Goal: Entertainment & Leisure: Consume media (video, audio)

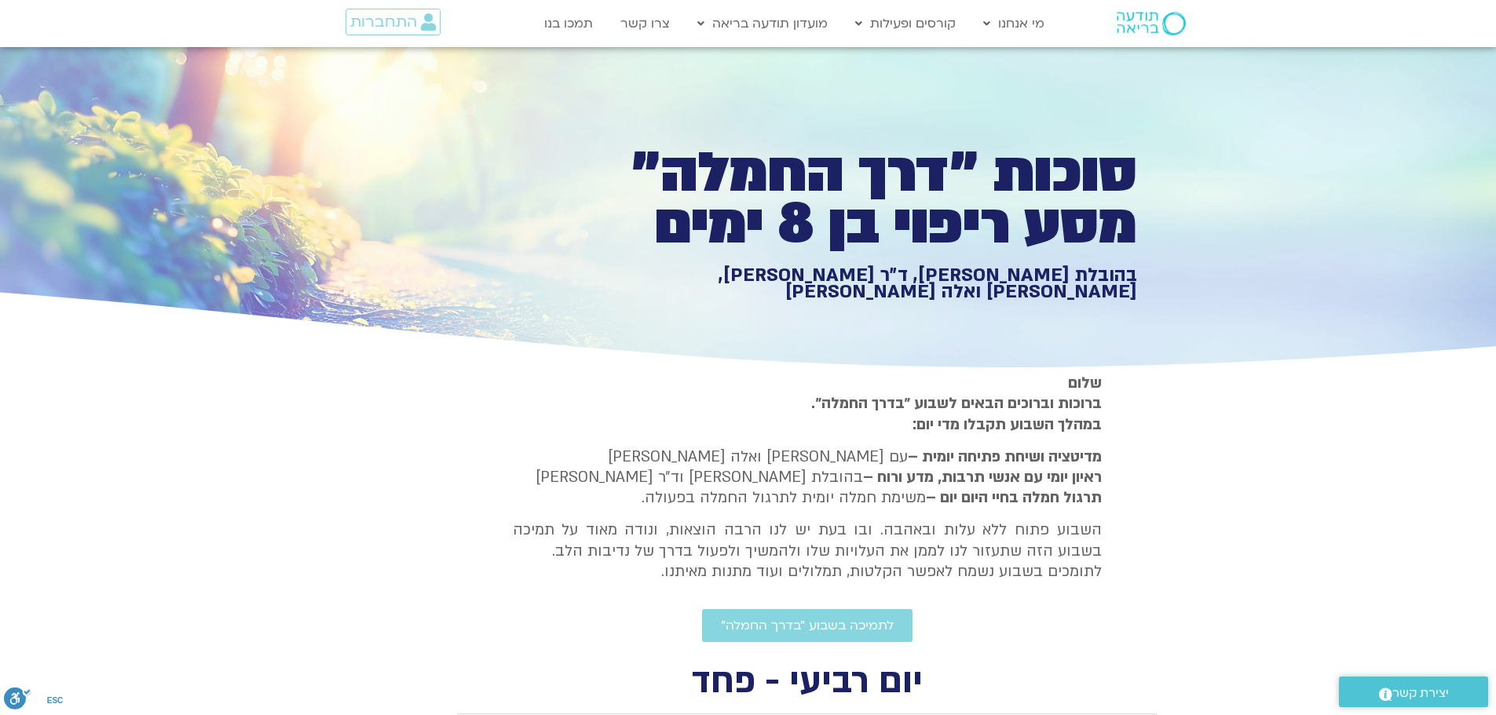
type input "1377.76"
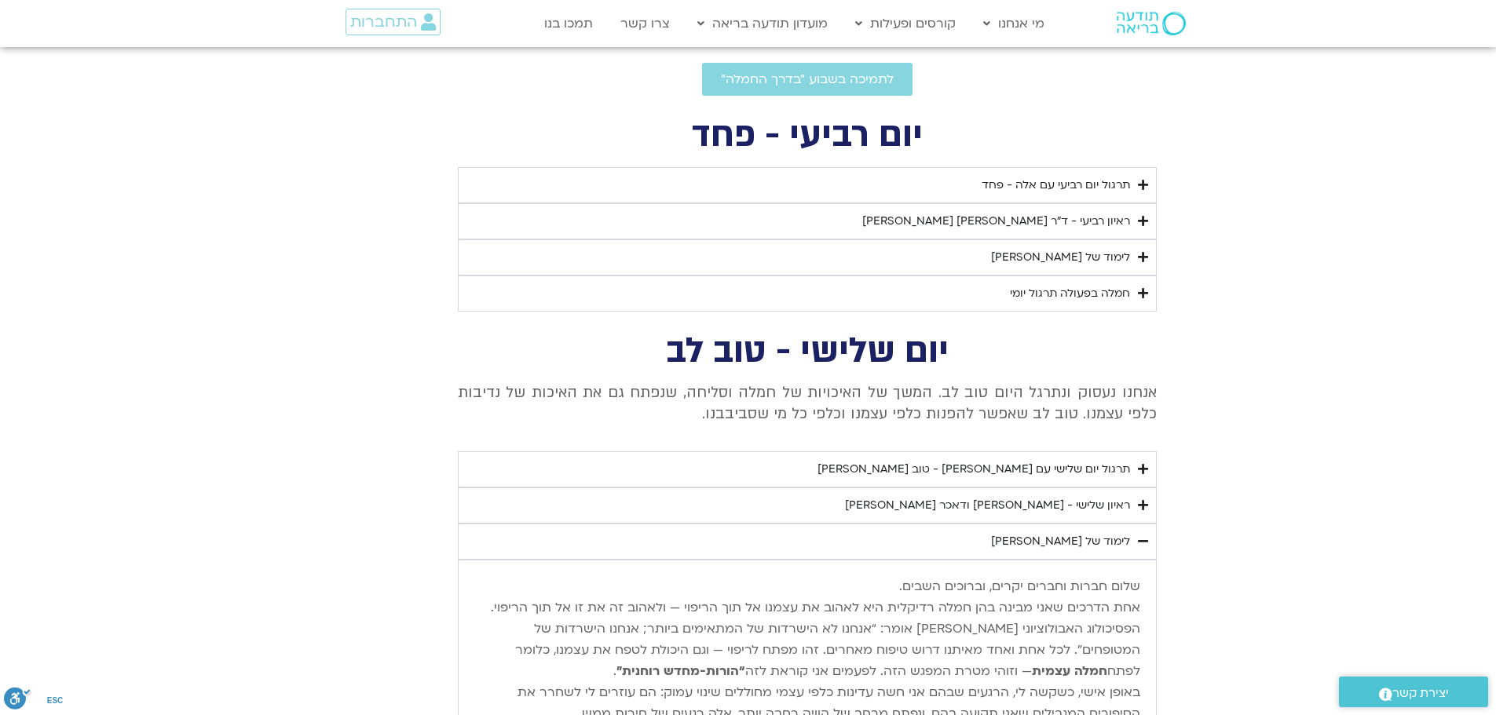
type input "1640.5"
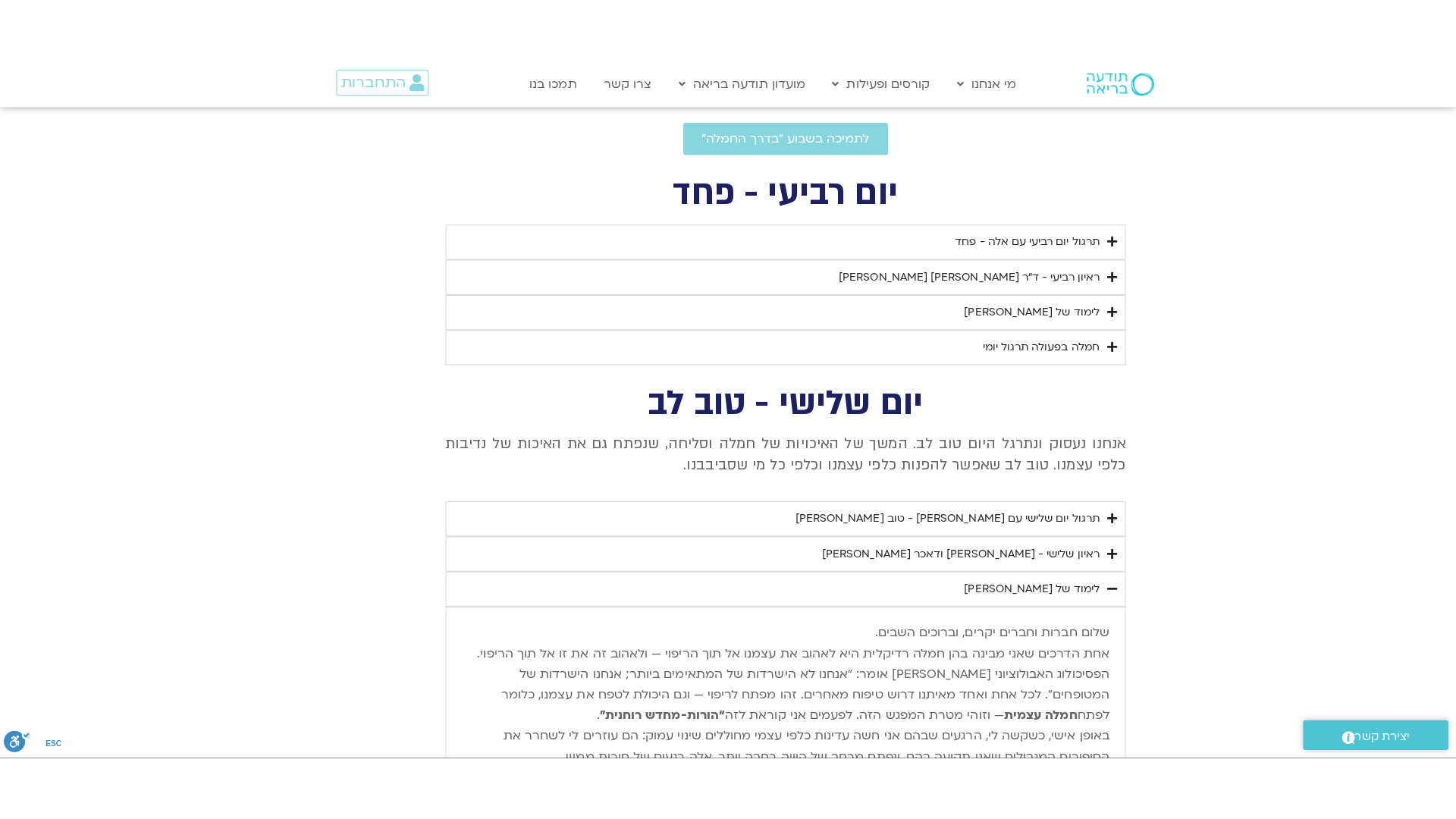
scroll to position [0, 0]
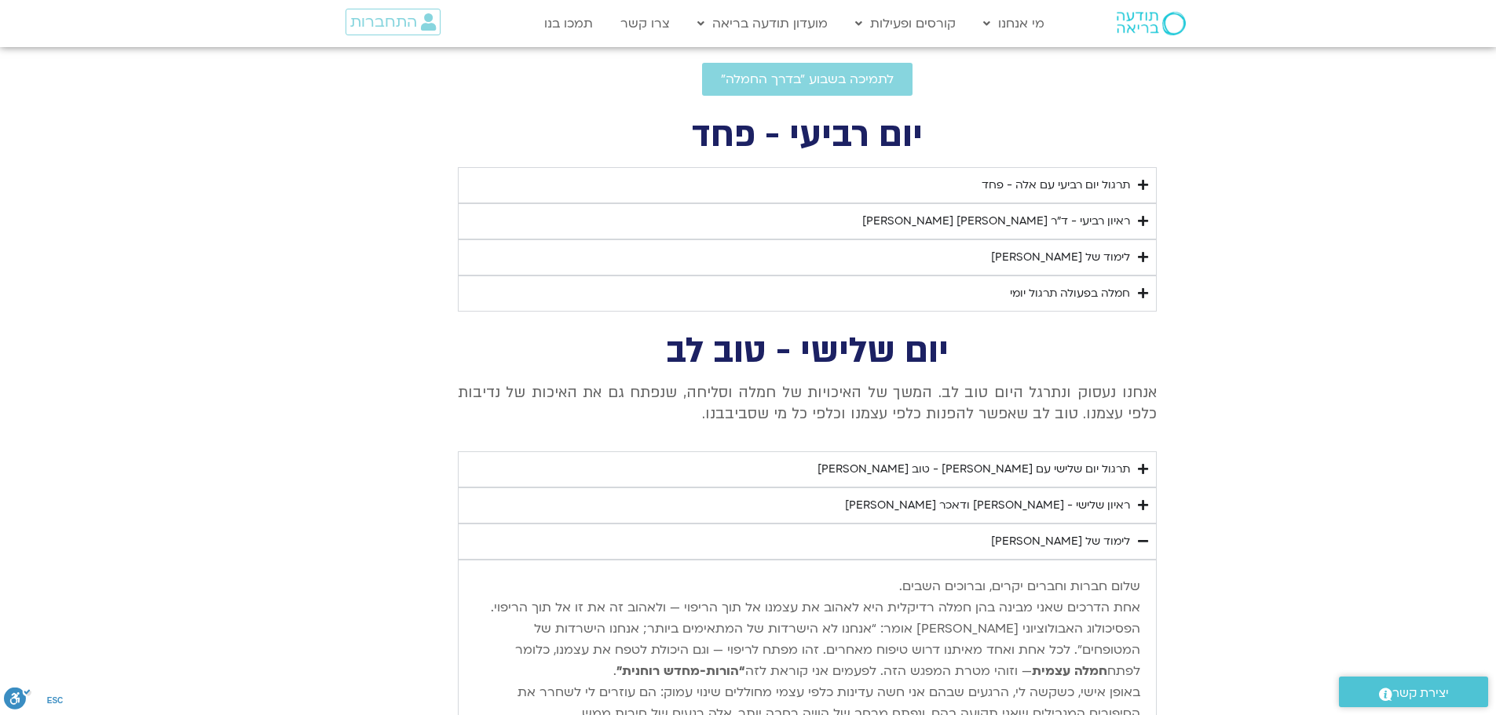
click at [1107, 215] on div "ראיון רביעי - ד"ר [PERSON_NAME] [PERSON_NAME]" at bounding box center [996, 221] width 268 height 19
type input "1377.76"
type input "1640.5"
type input "1377.76"
type input "1640.5"
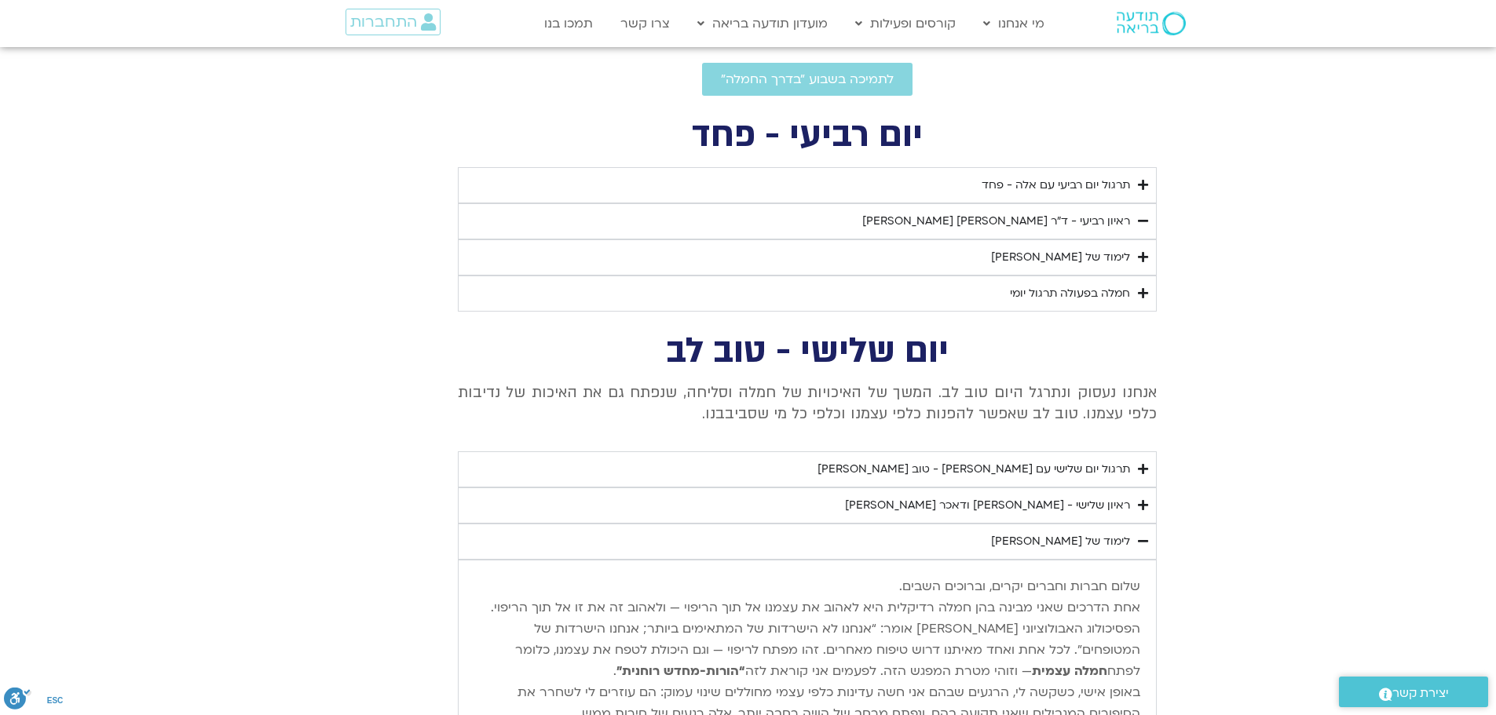
type input "1377.76"
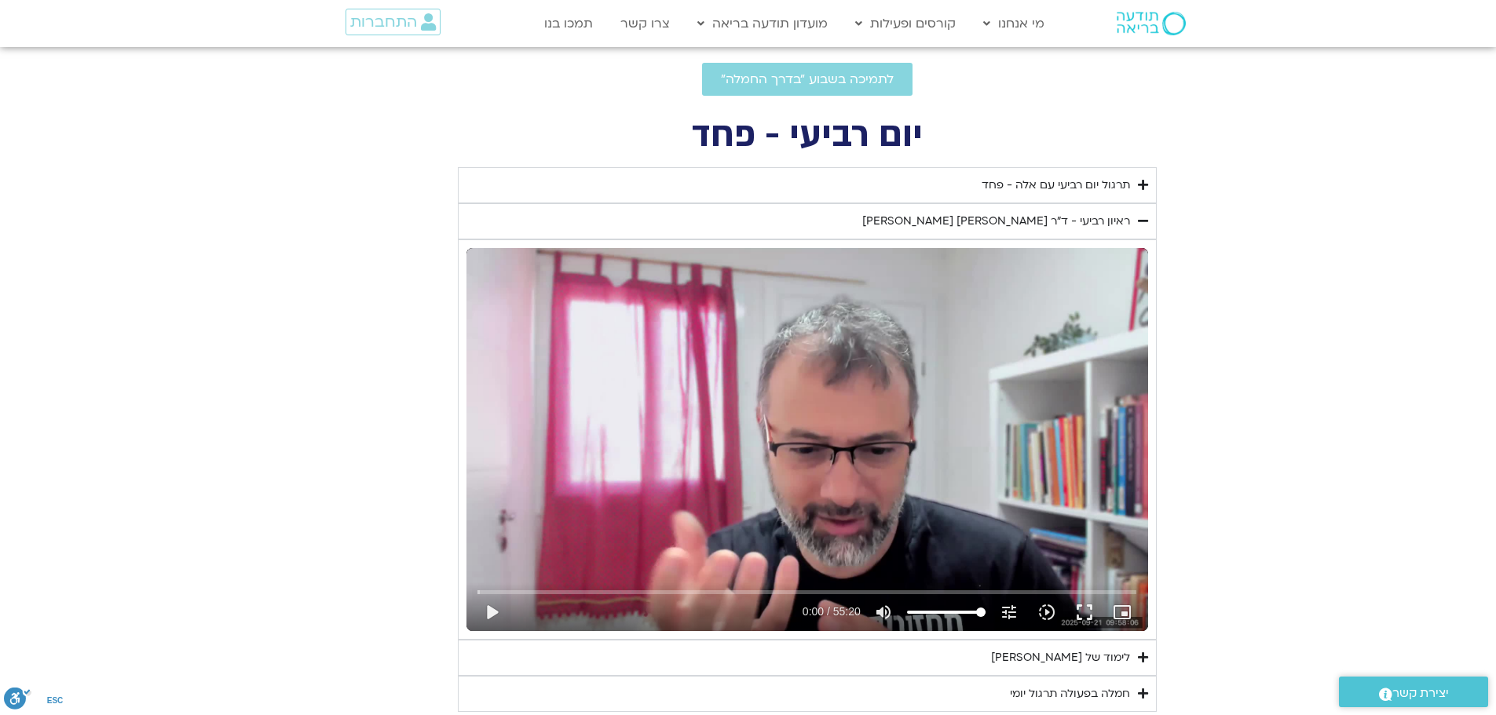
type input "1640.5"
type input "1377.76"
type input "1640.5"
type input "1377.76"
type input "1640.5"
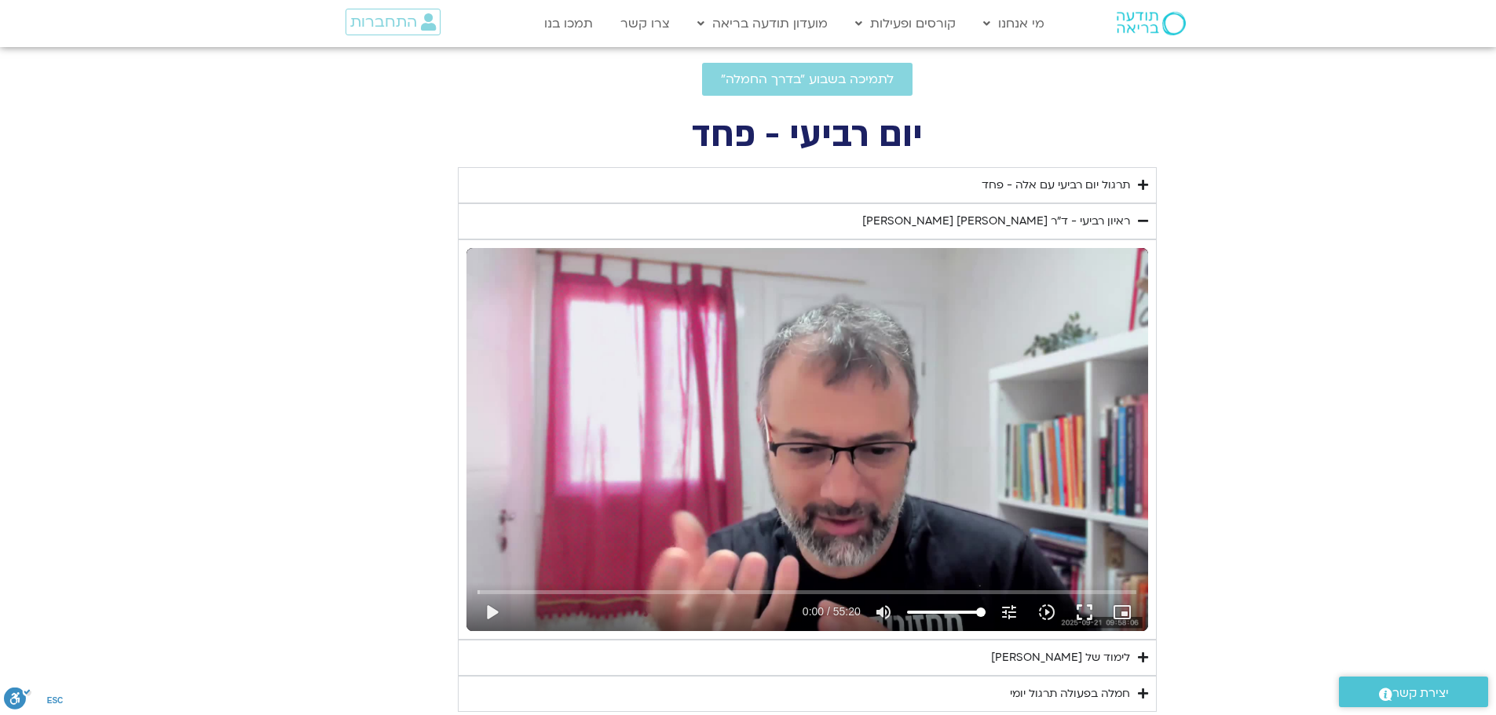
type input "1377.76"
type input "1640.5"
click at [904, 354] on div "Skip ad play_arrow 0:00 / 55:20 volume_up Mute tune Resolution Auto 720p slow_m…" at bounding box center [807, 439] width 682 height 383
type input "1377.76"
type input "1640.5"
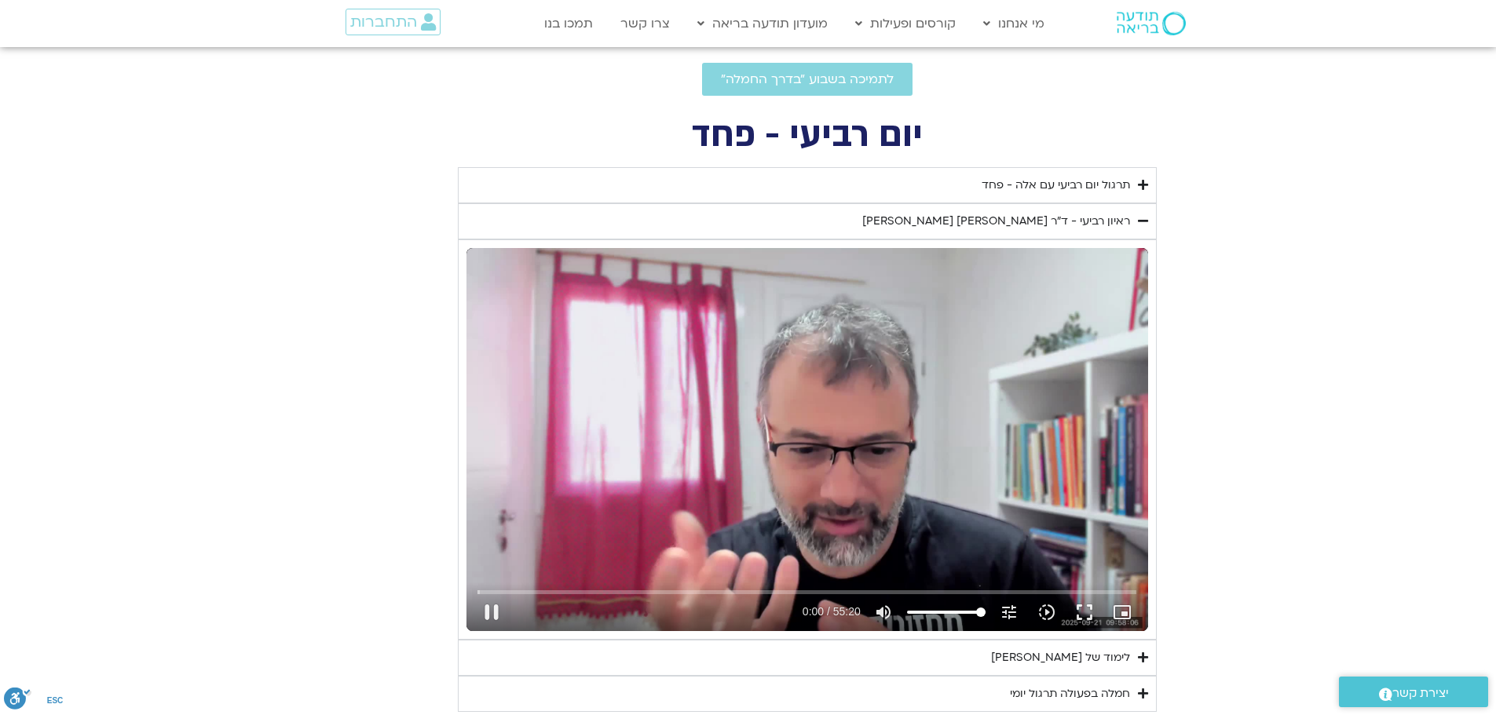
type input "1377.76"
type input "0.07292"
type input "1640.5"
type input "0.135227"
type input "1377.76"
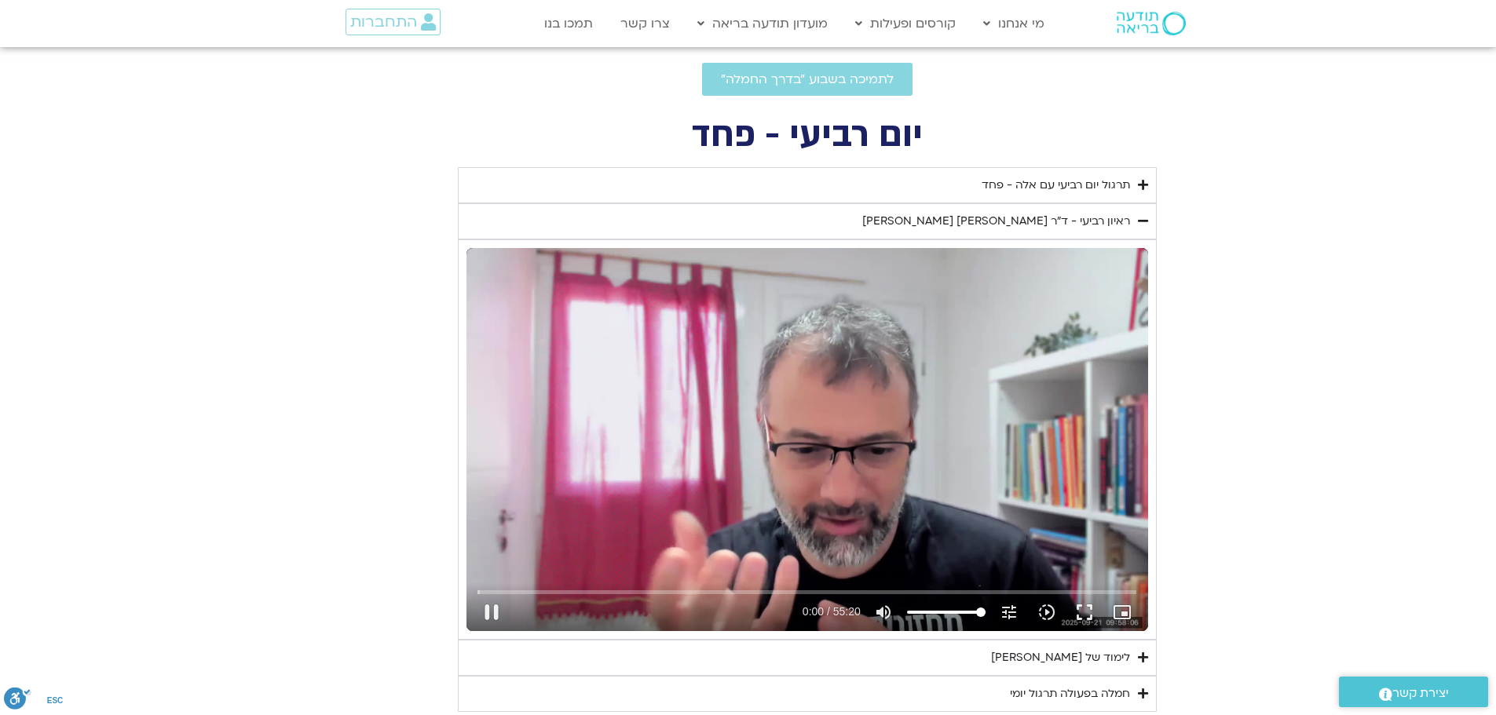
type input "0.165347"
type input "1640.5"
type input "0.275779"
type input "1377.76"
type input "0.338345"
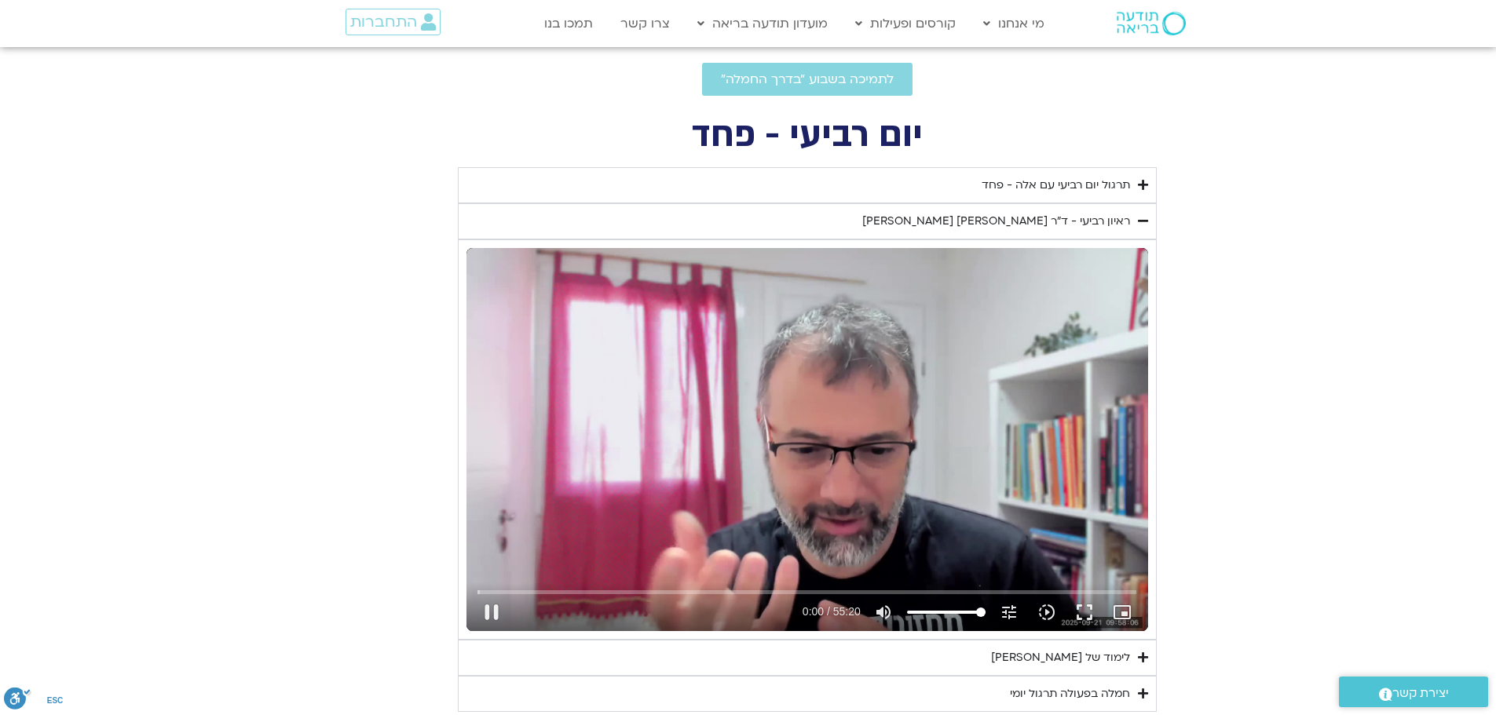
type input "1640.5"
type input "0.402115"
type input "1377.76"
type input "0.457688"
type input "1640.5"
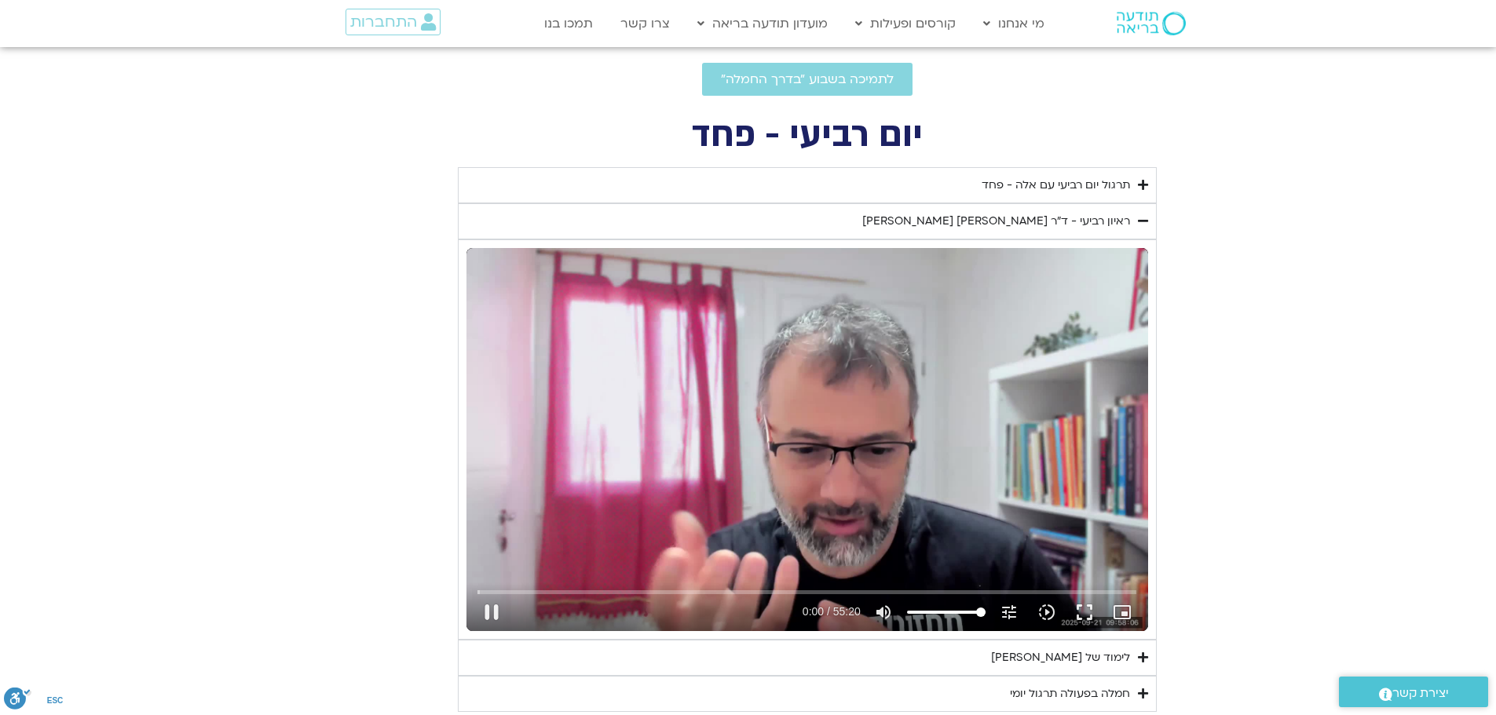
type input "0.530727"
type input "1377.76"
type input "0.628336"
type input "1640.5"
type input "1377.76"
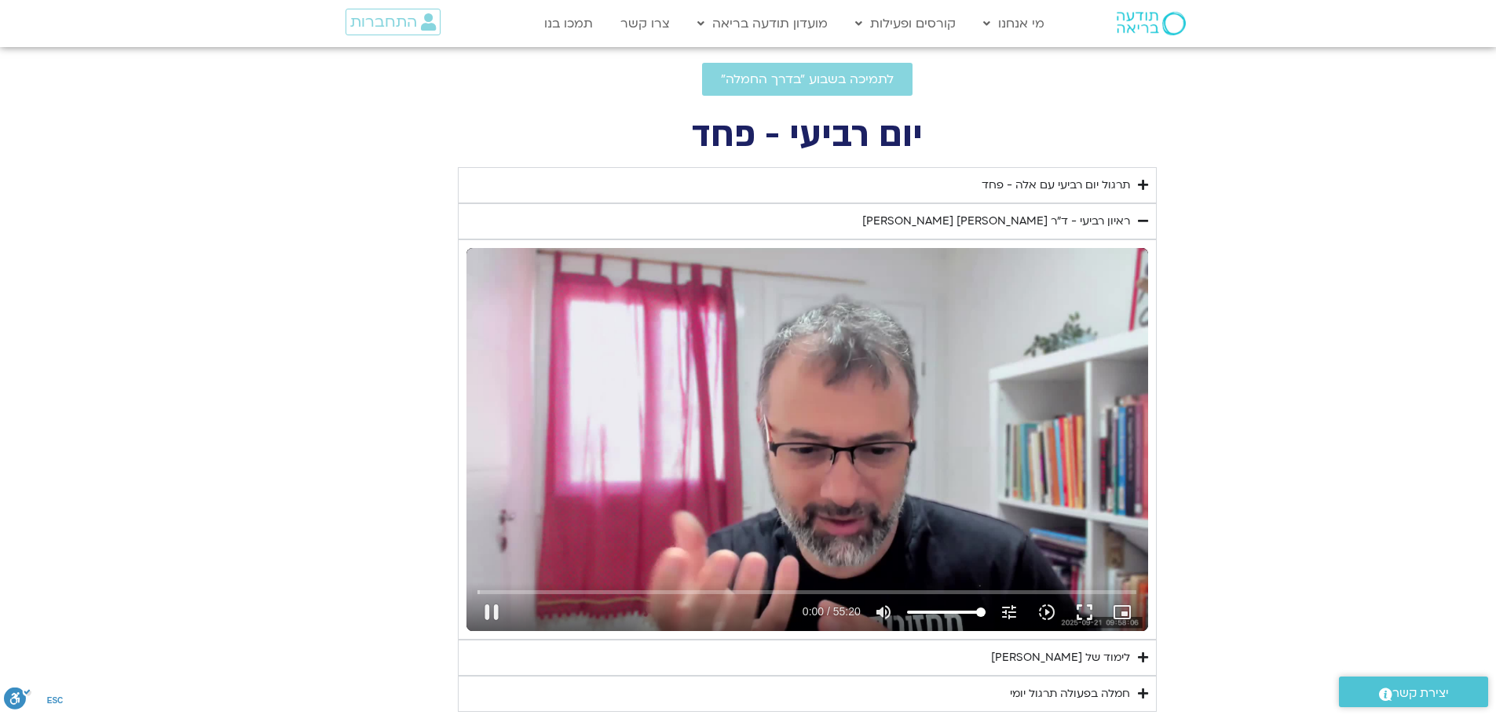
type input "0.693449"
type input "1640.5"
type input "1377.76"
type input "0.824637"
type input "1640.5"
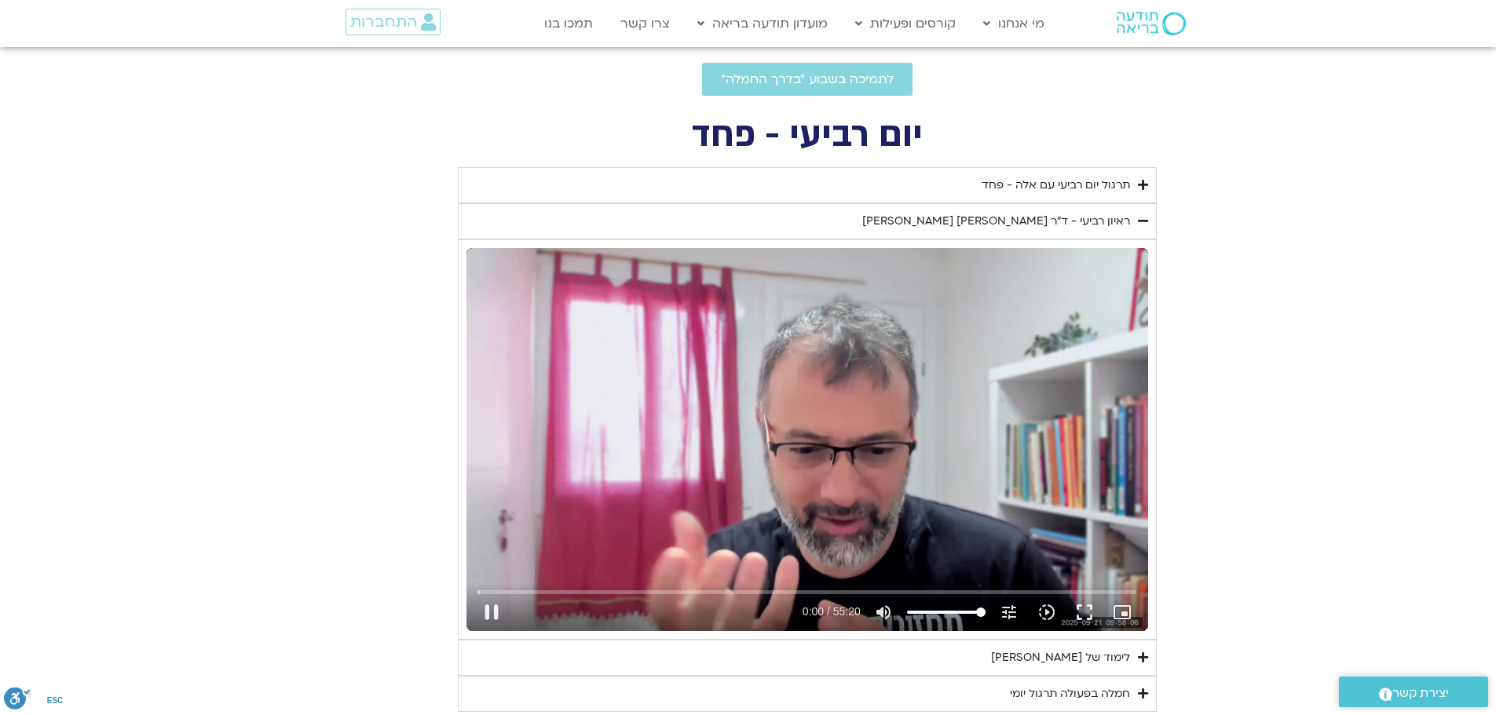
type input "1377.76"
type input "1.008478"
type input "1640.5"
type input "1377.76"
type input "1.096478"
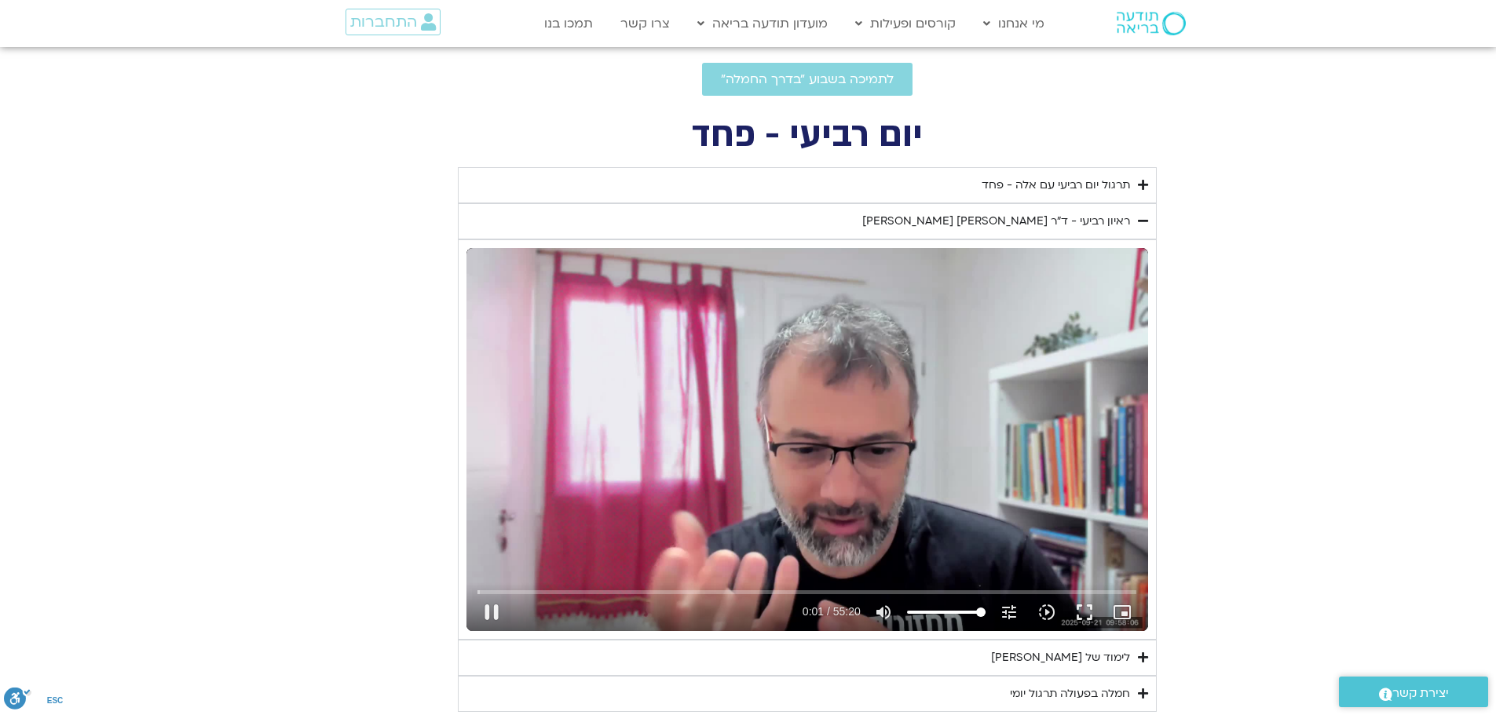
type input "1640.5"
type input "1377.76"
type input "1.223882"
type input "1640.5"
type input "1377.76"
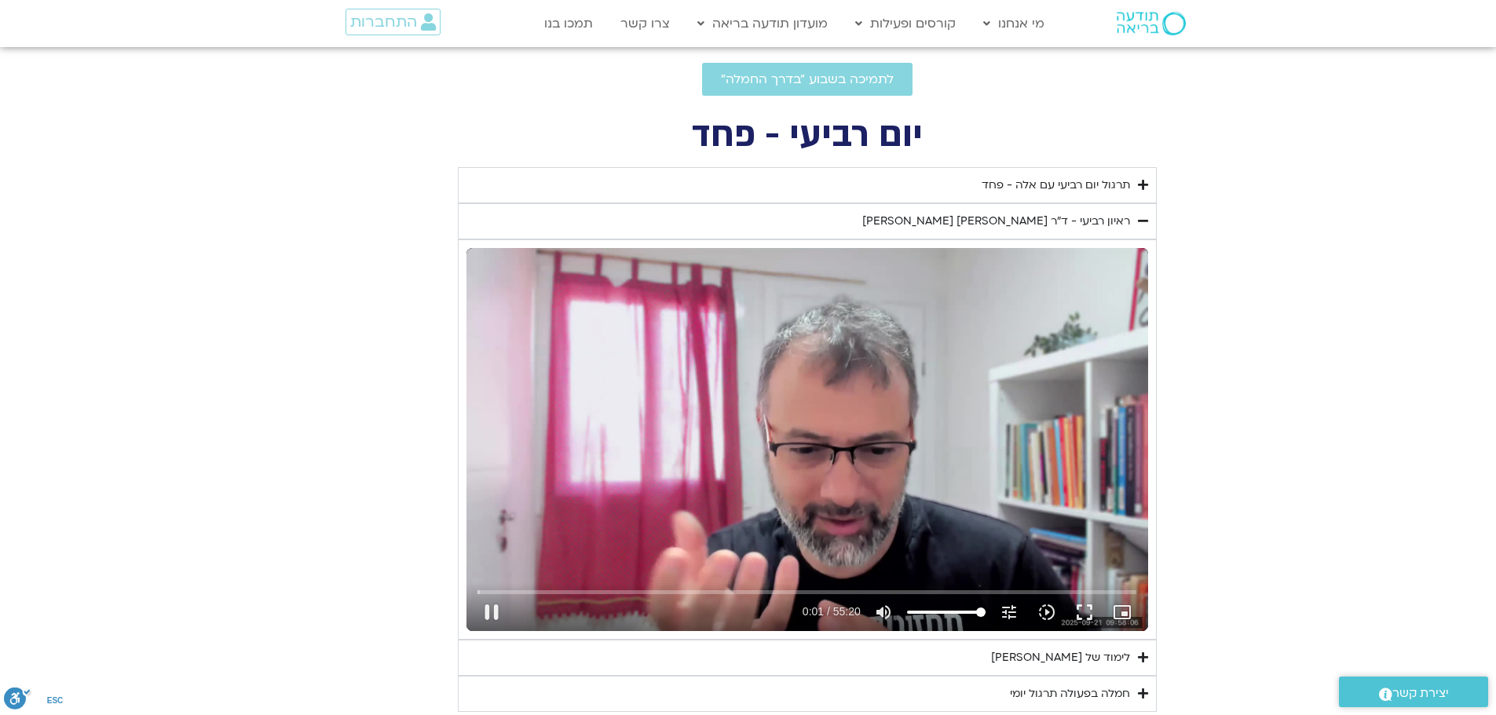
type input "1.355452"
type input "1640.5"
type input "1377.76"
type input "1.488552"
type input "1640.5"
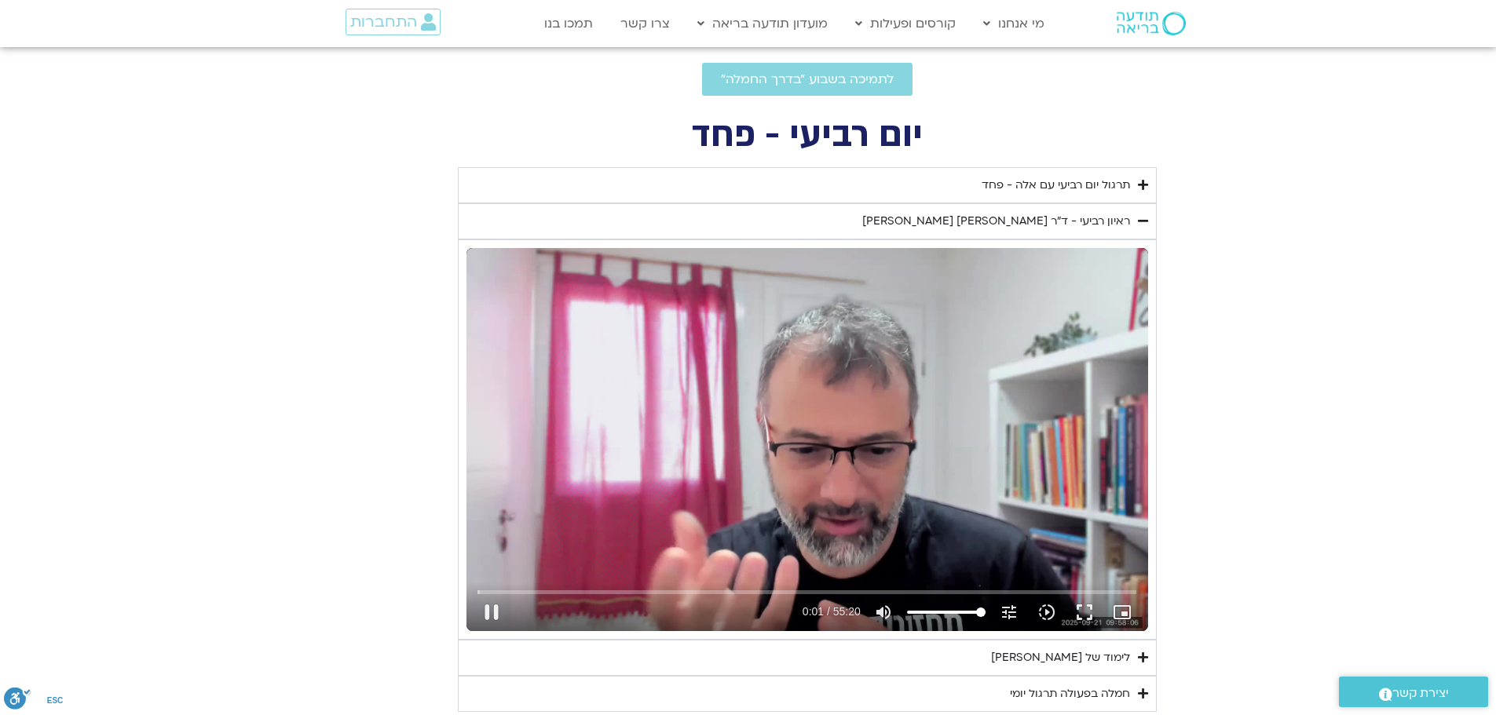
type input "1377.76"
type input "1.6203"
type input "1640.5"
type input "1377.76"
type input "1.755964"
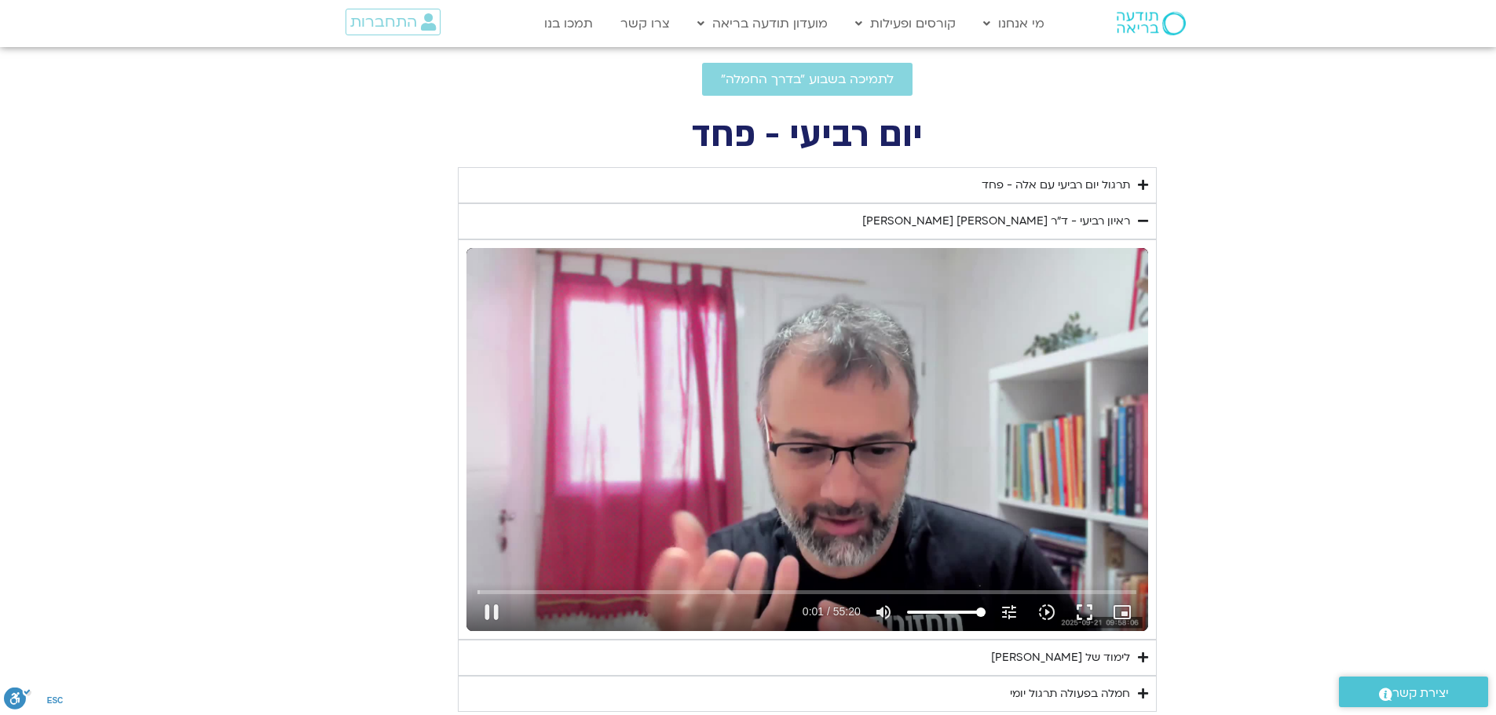
type input "1640.5"
type input "1377.76"
type input "1.886768"
type input "1640.5"
type input "1377.76"
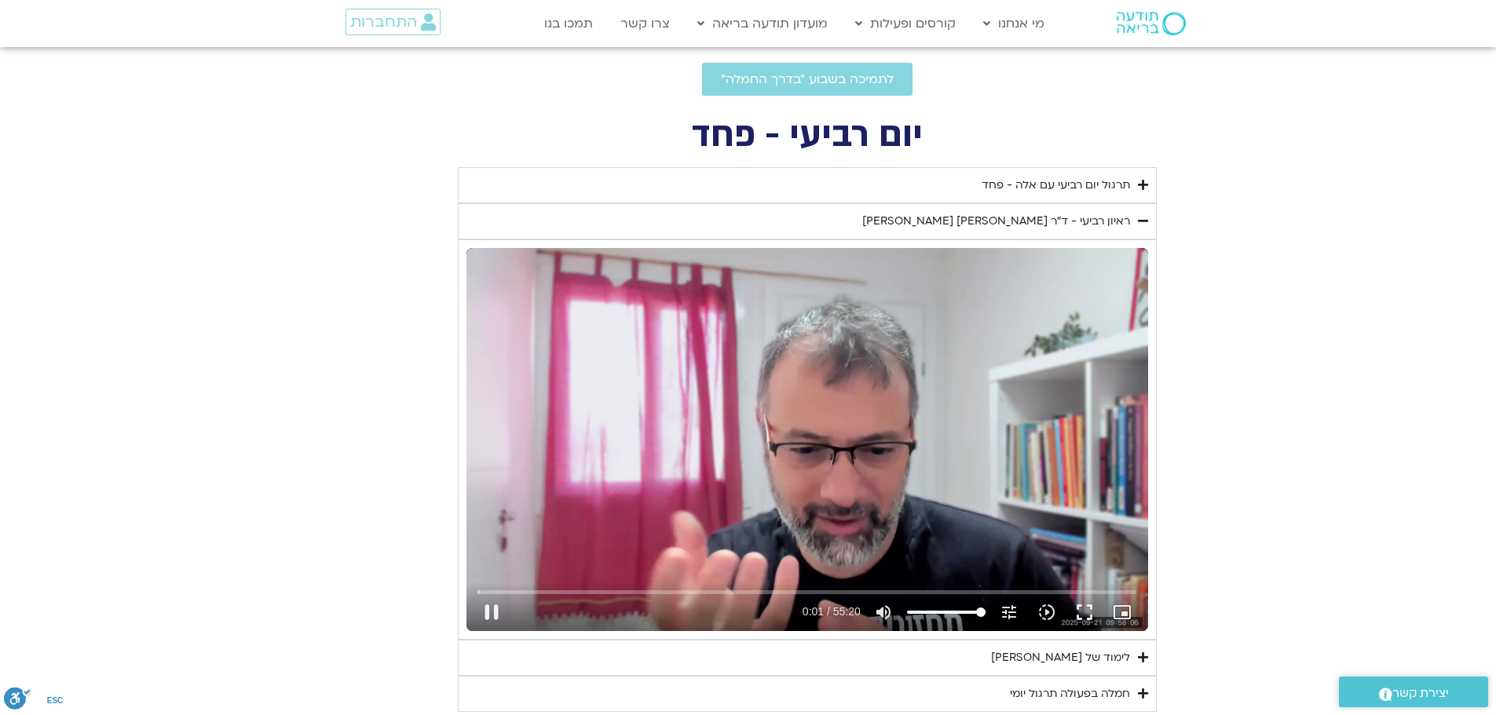
type input "2.023802"
type input "1640.5"
type input "1377.76"
type input "2.155939"
type input "1640.5"
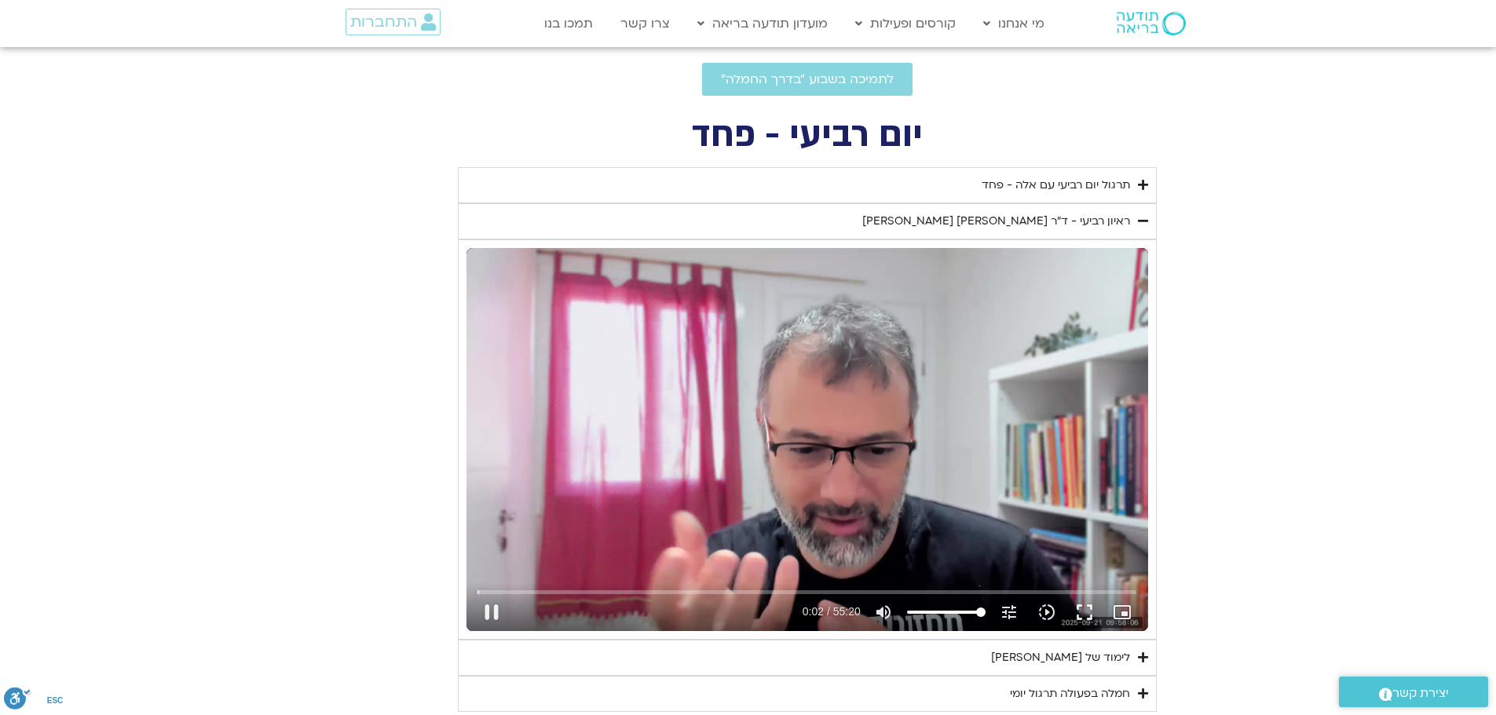
type input "1377.76"
type input "2.291682"
type input "1640.5"
type input "1377.76"
type input "2.42247"
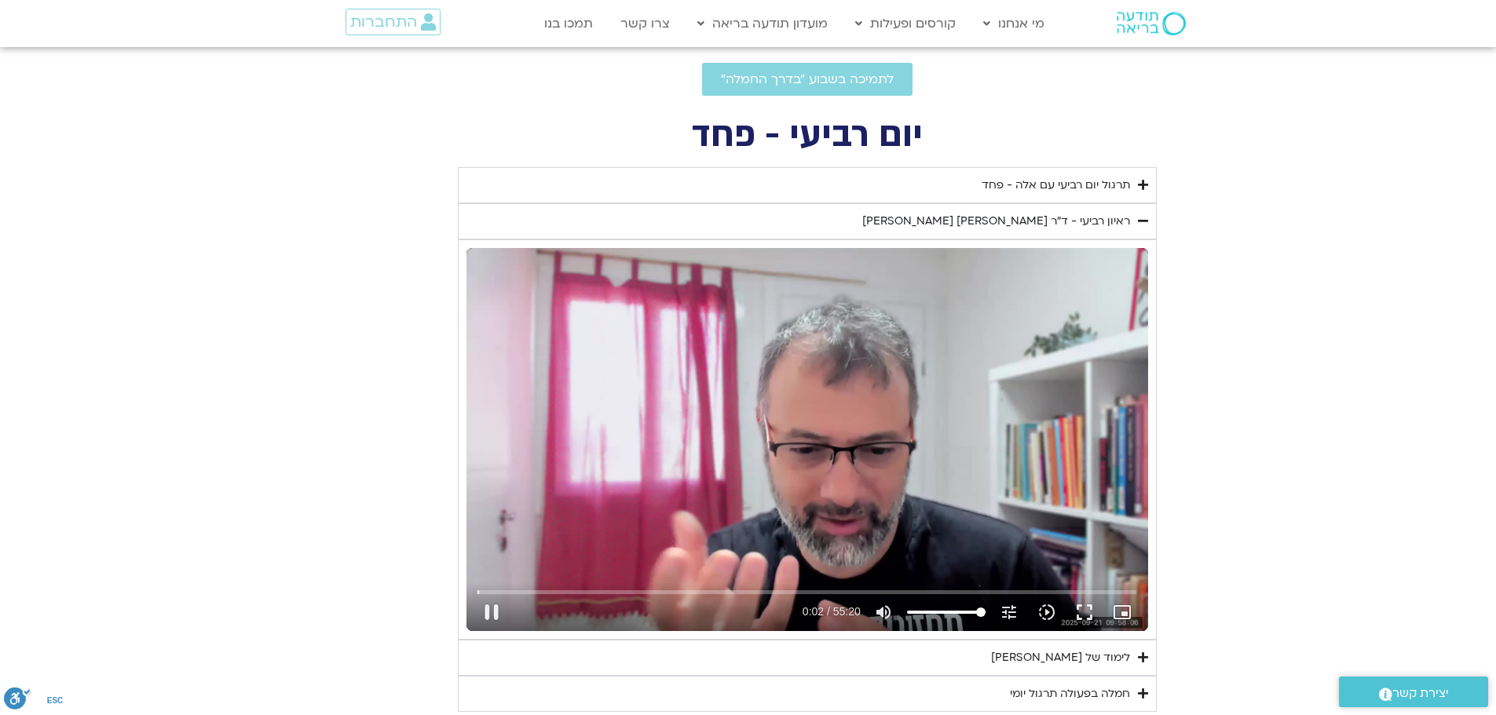
type input "1640.5"
type input "1377.76"
type input "2.558021"
type input "1640.5"
type input "1377.76"
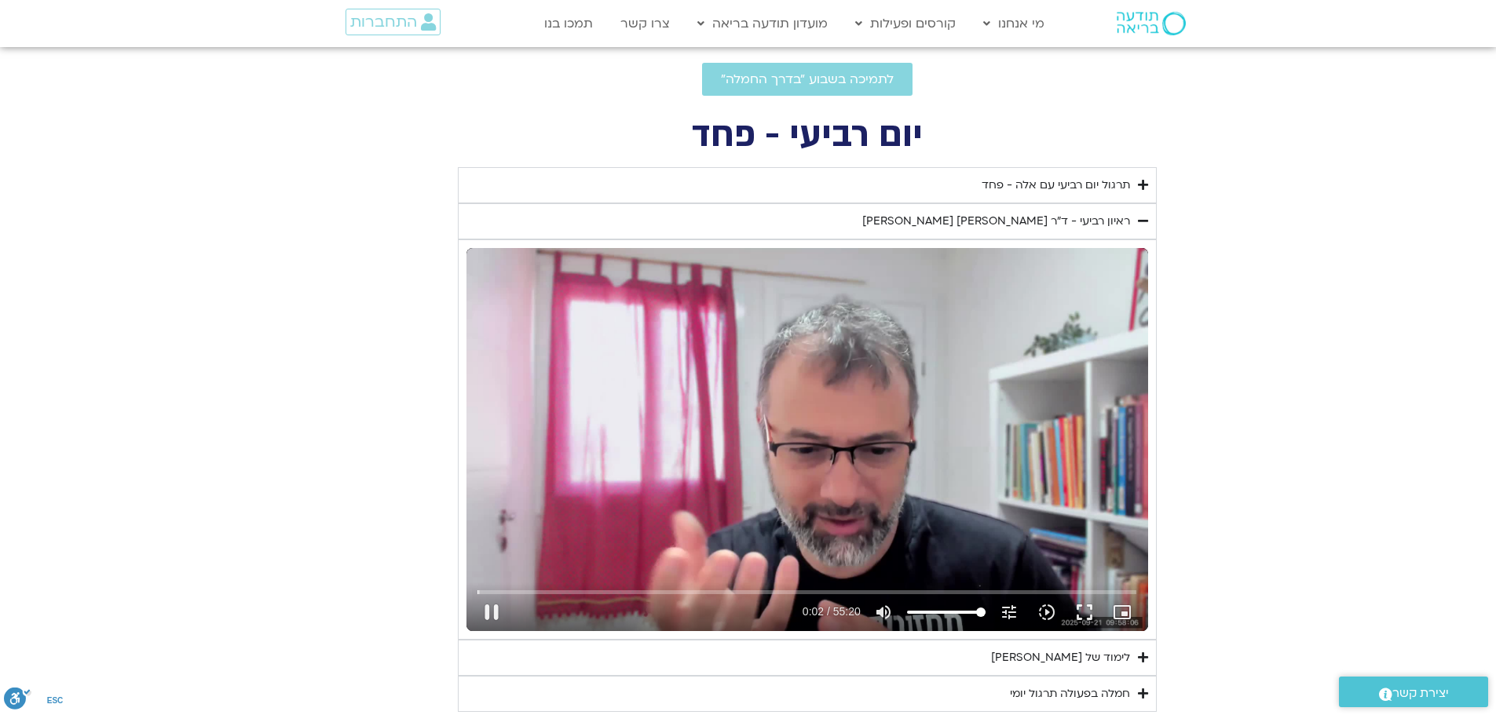
type input "2.691391"
type input "1640.5"
type input "1377.76"
type input "2.823592"
type input "1640.5"
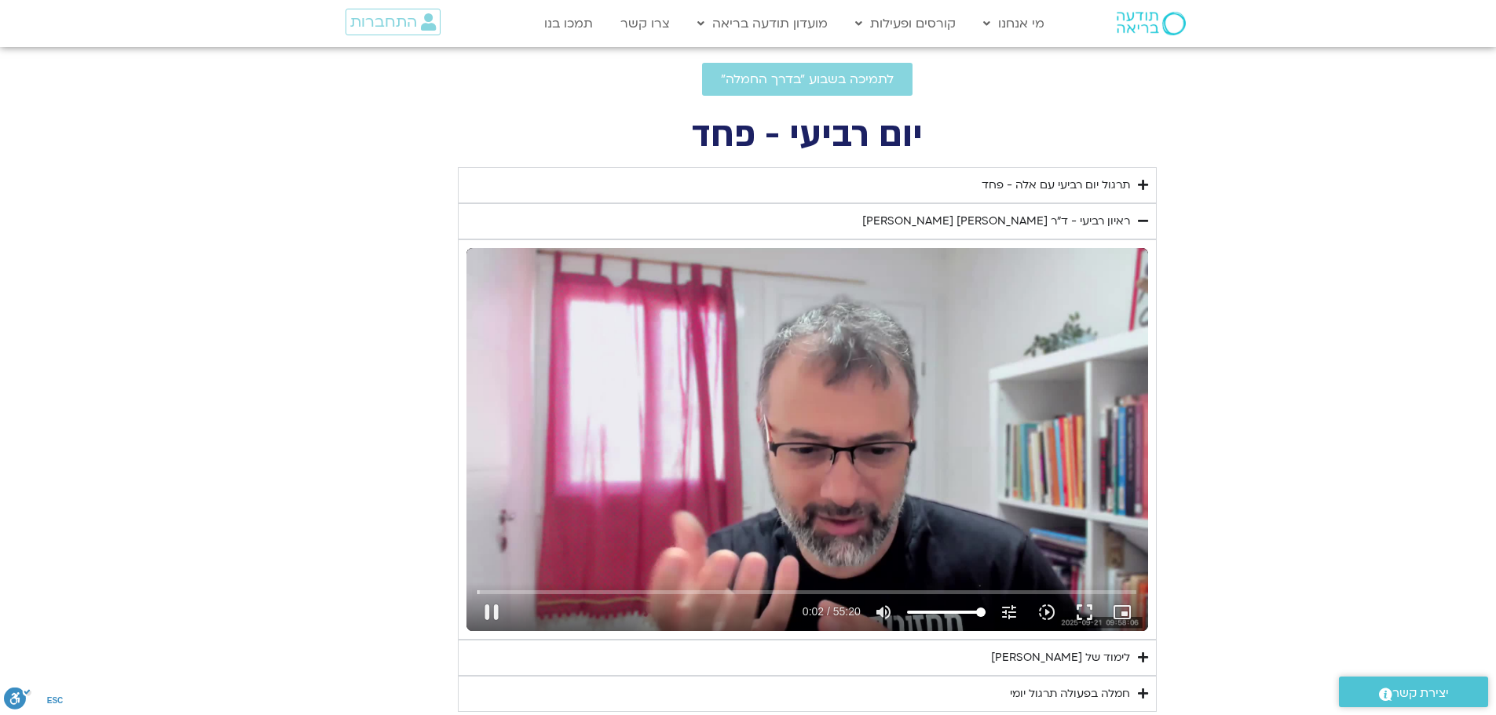
type input "1377.76"
type input "2.9553"
type input "1640.5"
type input "1377.76"
type input "3.090153"
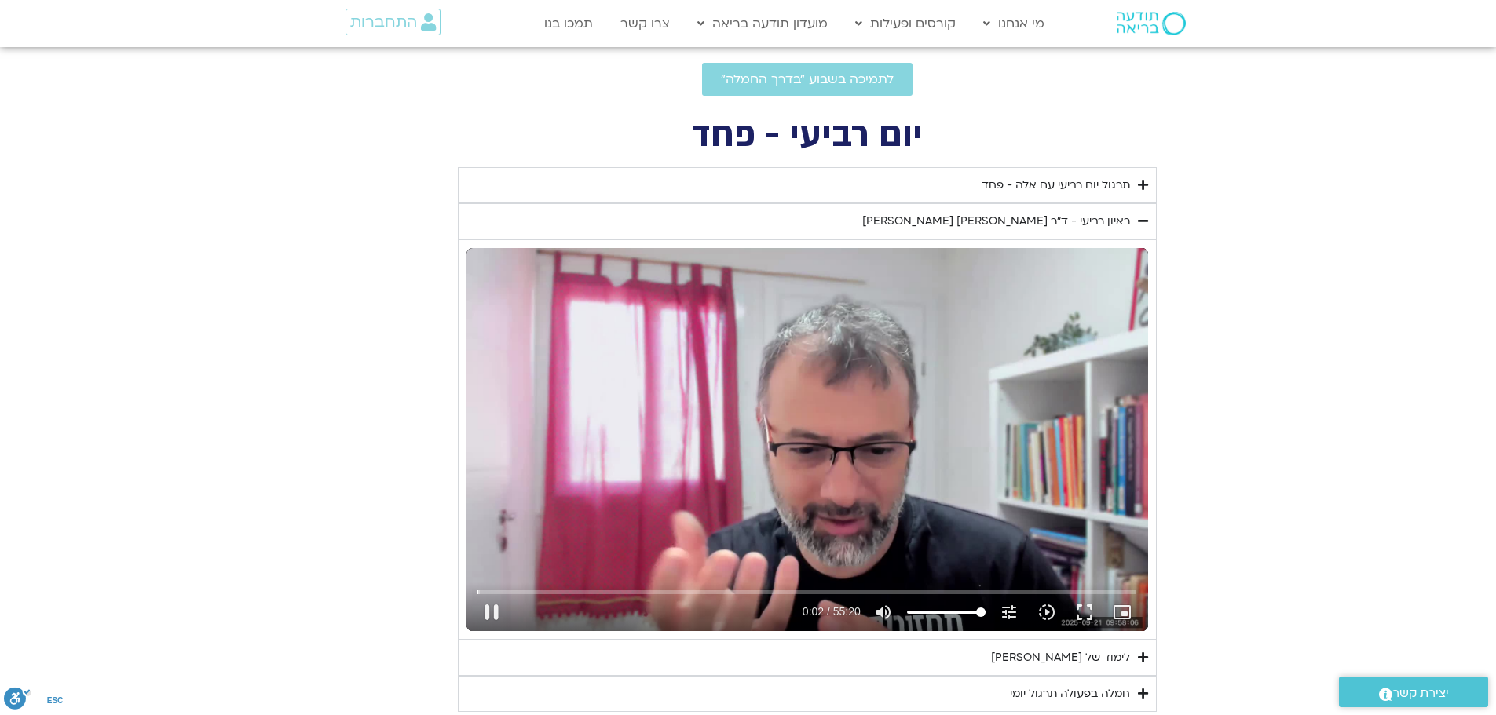
type input "1640.5"
type input "1377.76"
type input "3.225299"
type input "1640.5"
type input "1377.76"
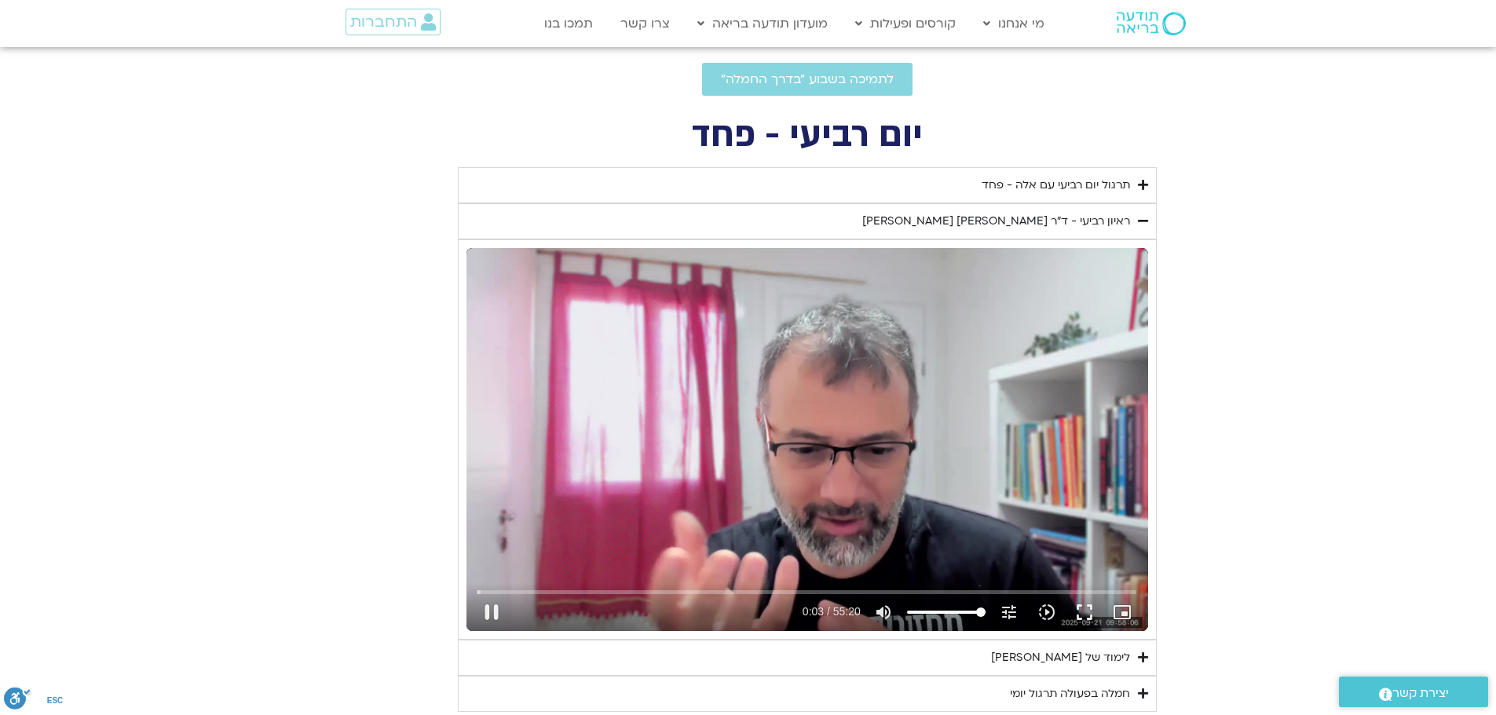
type input "3.358928"
type input "1640.5"
type input "1377.76"
type input "3.493954"
type input "1640.5"
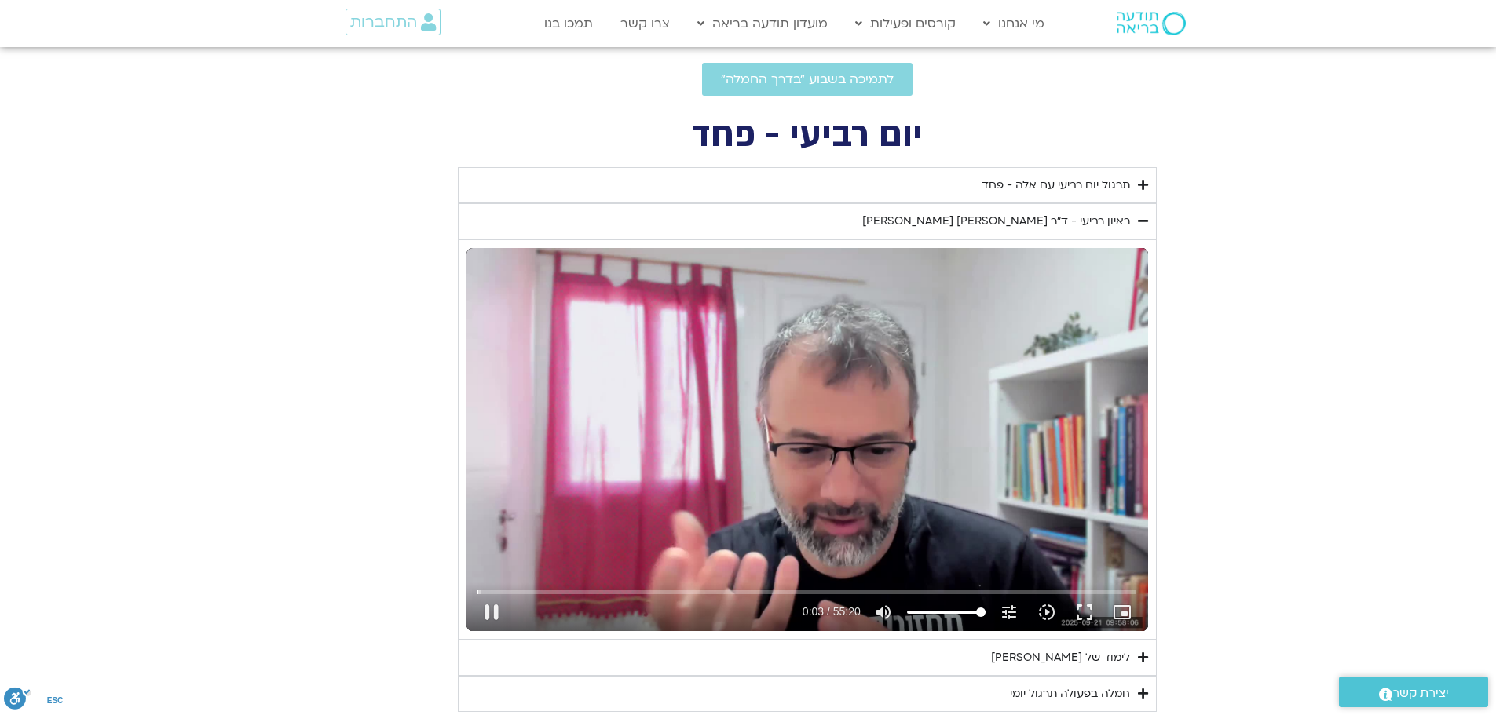
type input "1377.76"
type input "4.004004"
type input "1640.5"
type input "1377.76"
type input "4.119043"
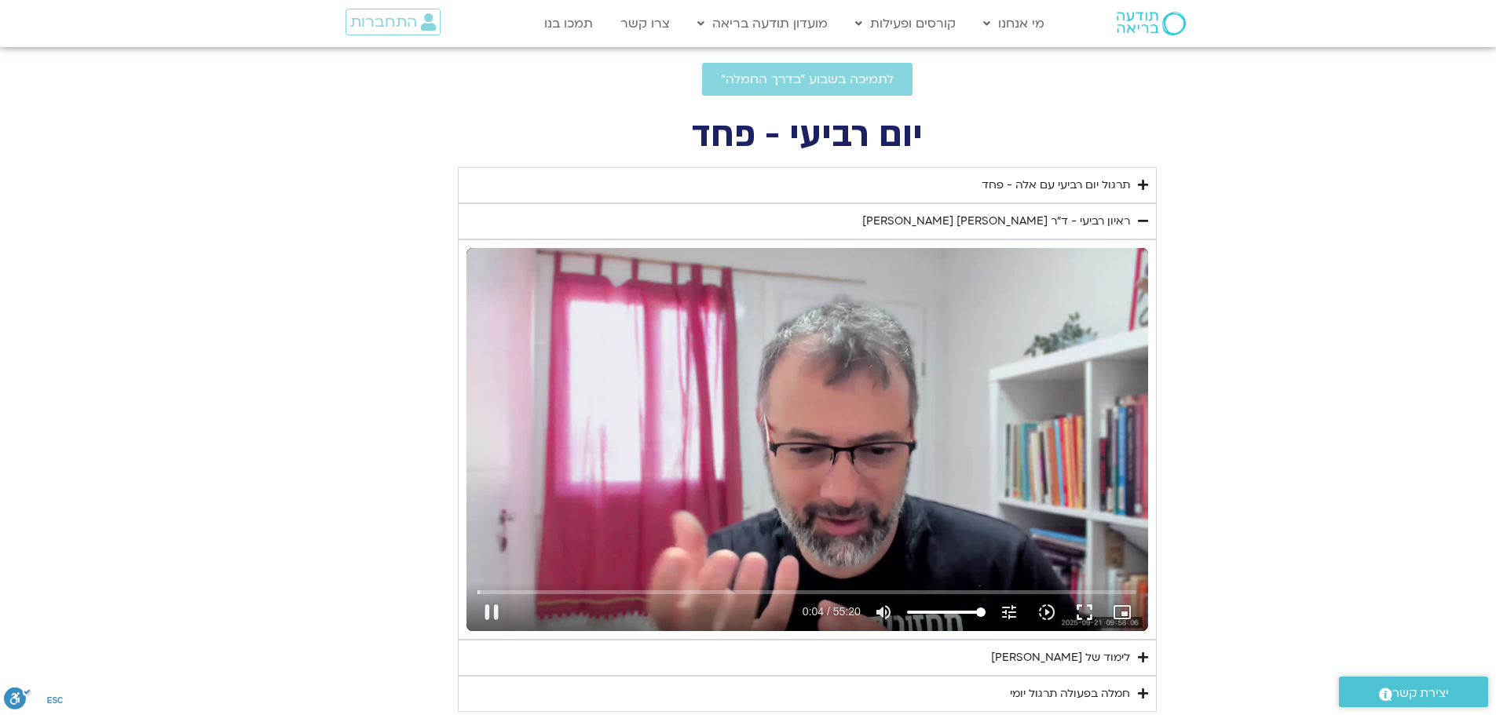
type input "1640.5"
type input "1377.76"
type input "4.25574"
type input "1640.5"
type input "1377.76"
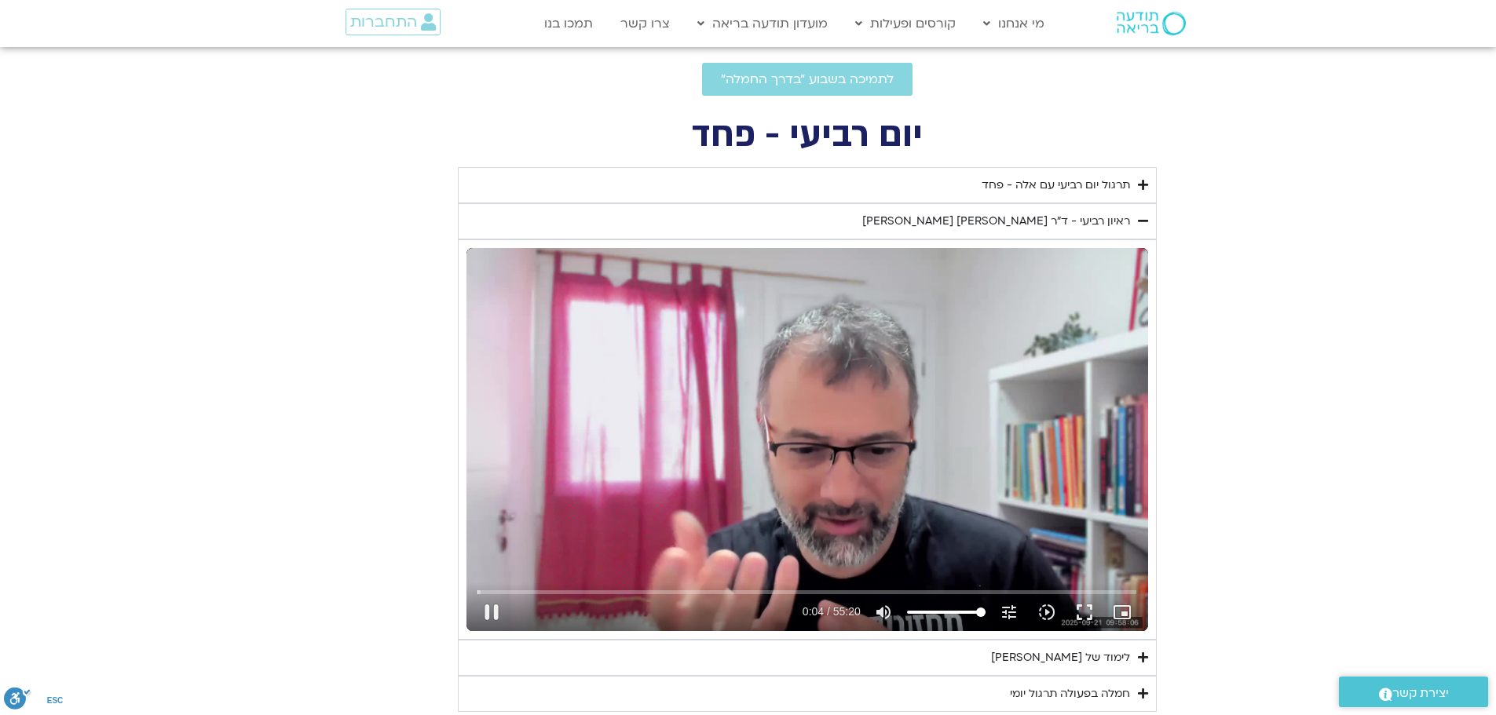
type input "1640.5"
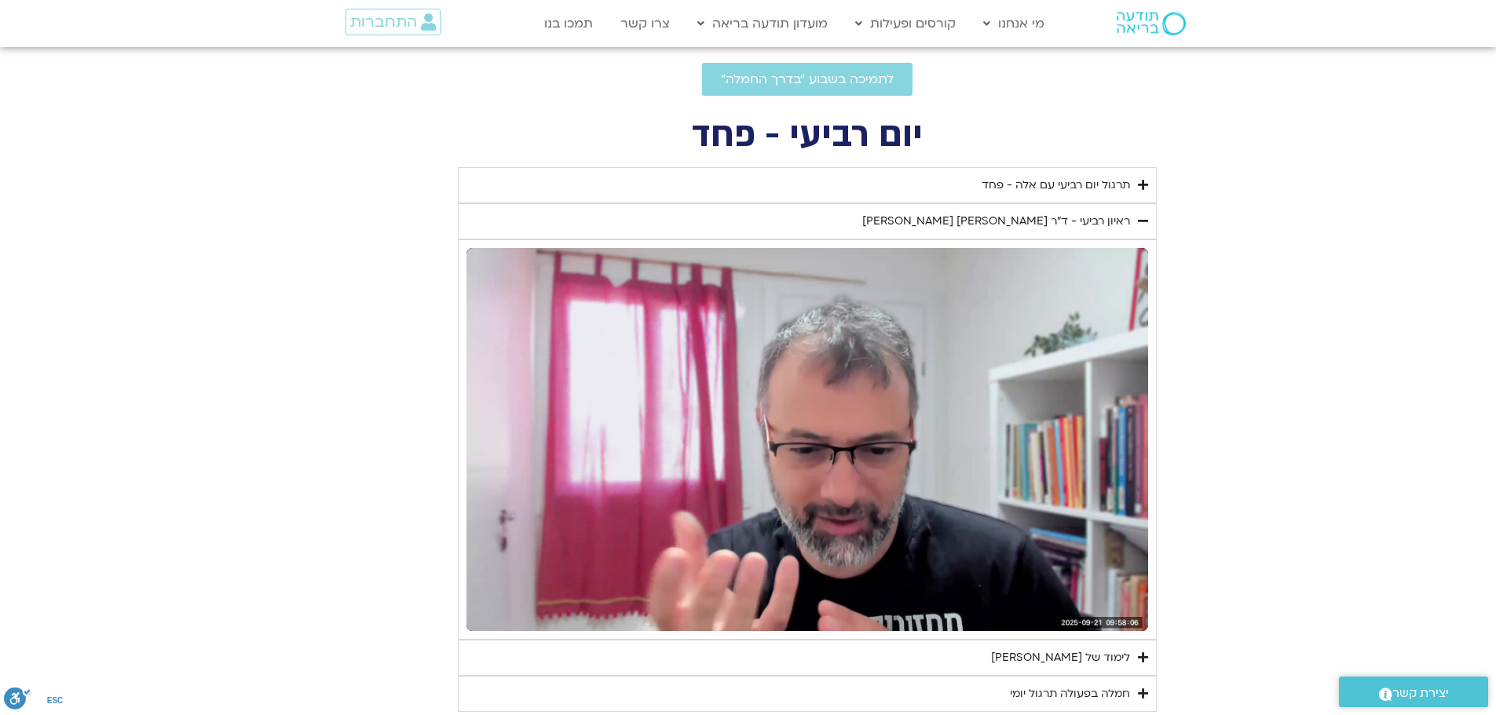
type input "1377.76"
type input "1640.5"
type input "1377.76"
type input "1640.5"
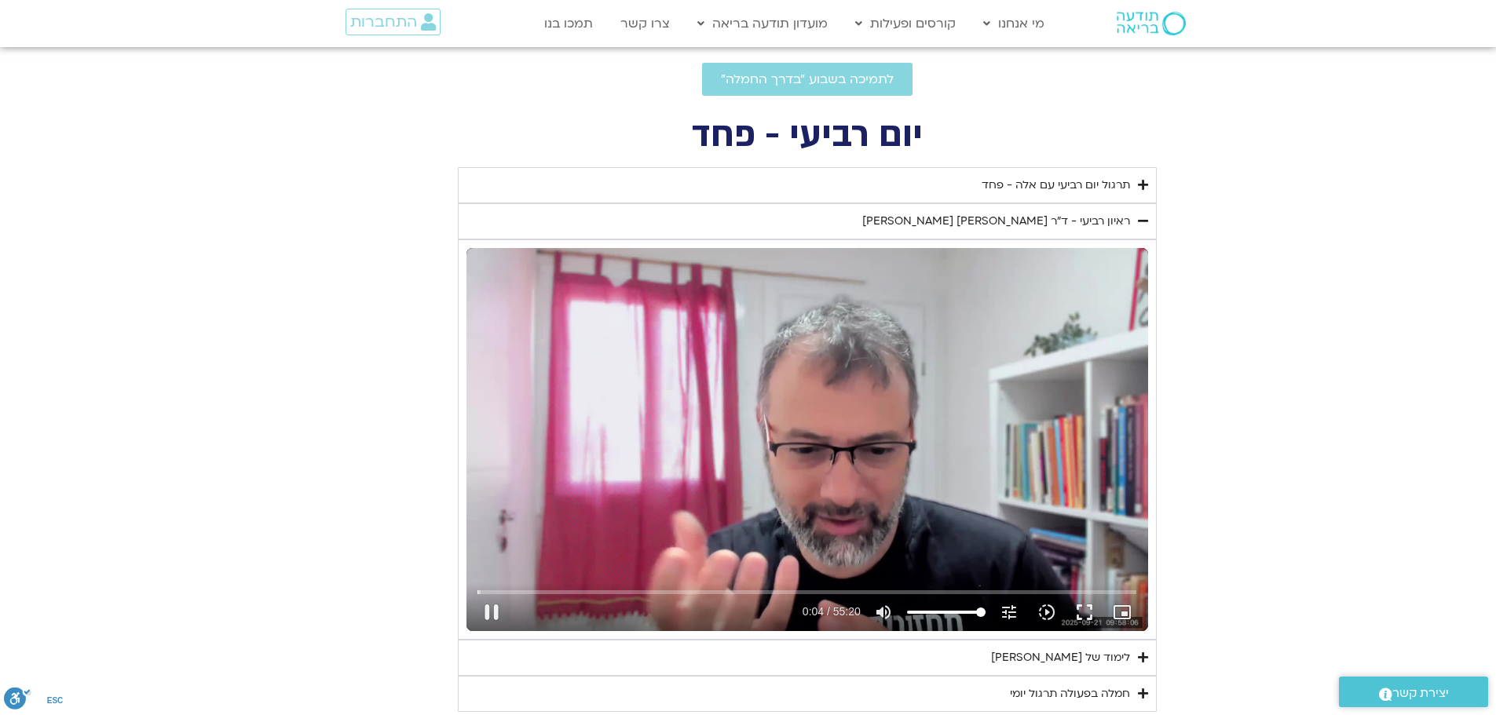
type input "4.761902"
type input "1377.76"
type input "4.811724"
type input "1640.5"
type input "4.894664"
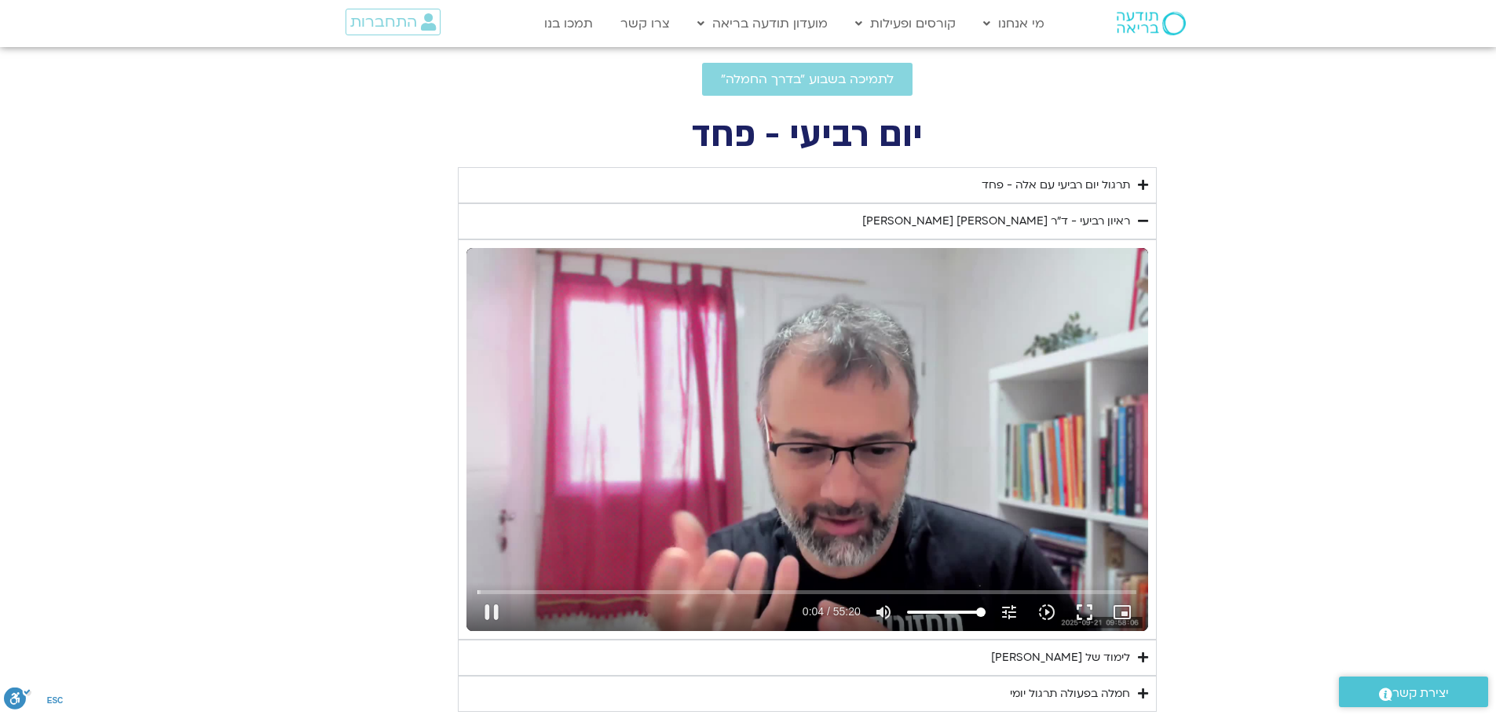
type input "1377.76"
type input "4.946948"
type input "1640.5"
type input "4.961201"
type input "1377.76"
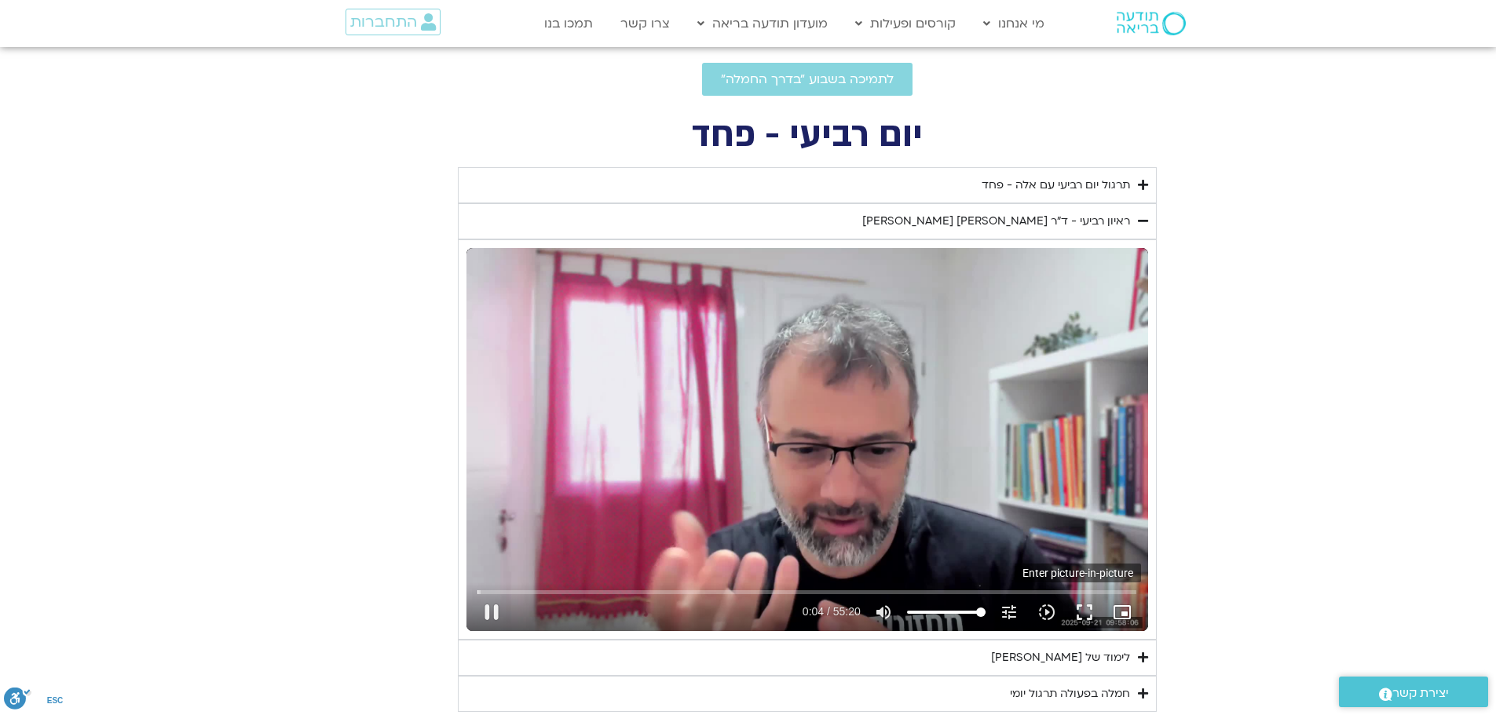
type input "5.084519"
type input "1640.5"
type input "5.145469"
type input "1377.76"
type input "5.216891"
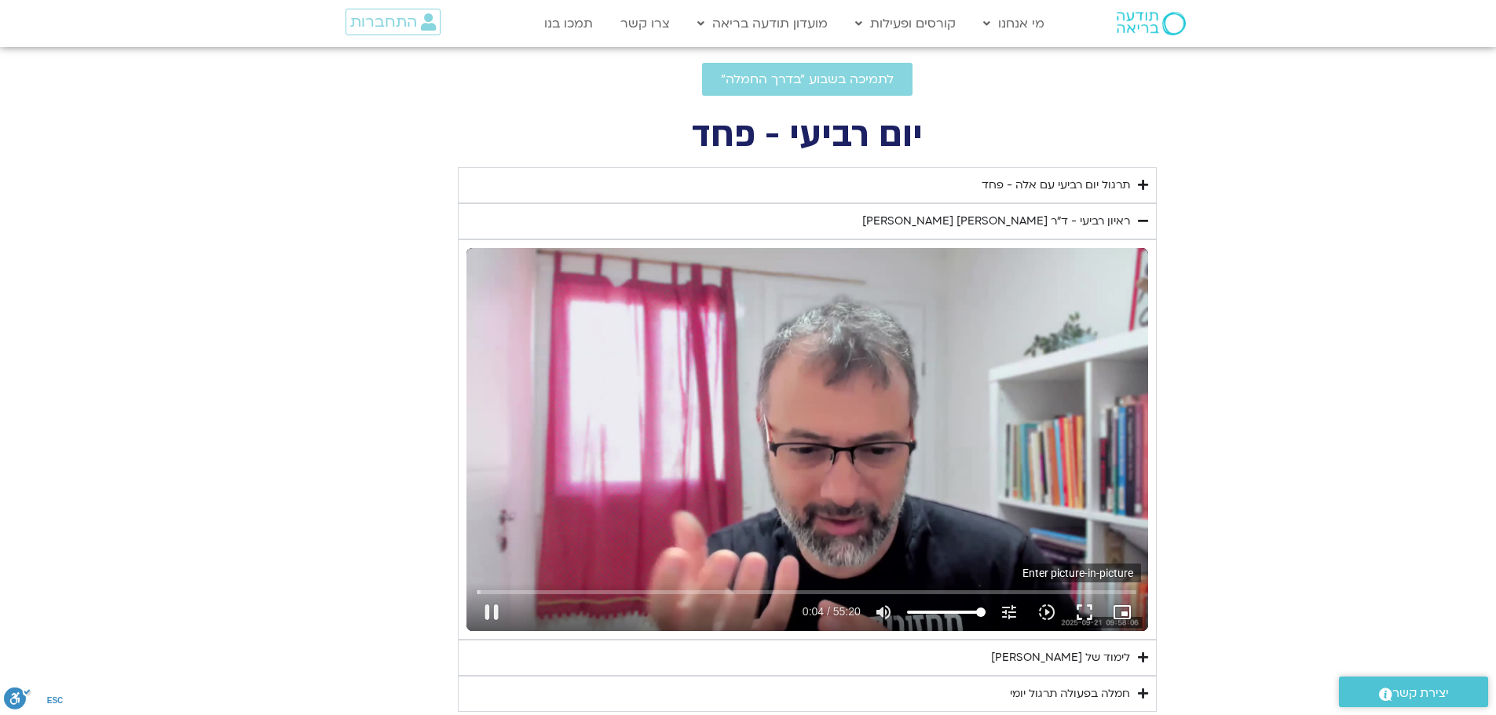
type input "1640.5"
type input "5.279182"
type input "1377.76"
type input "5.328089"
type input "1640.5"
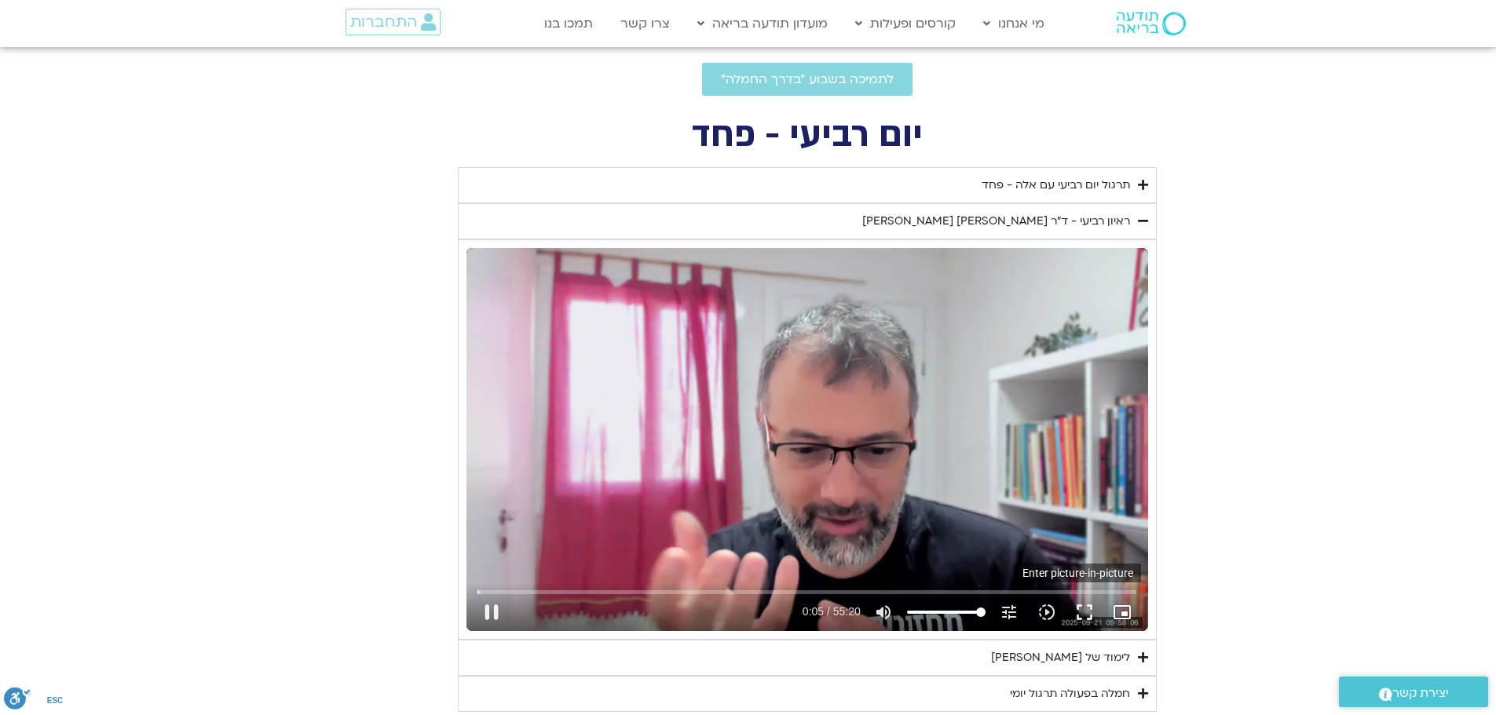
type input "5.378829"
type input "1377.76"
type input "5.441452"
type input "1640.5"
type input "1377.76"
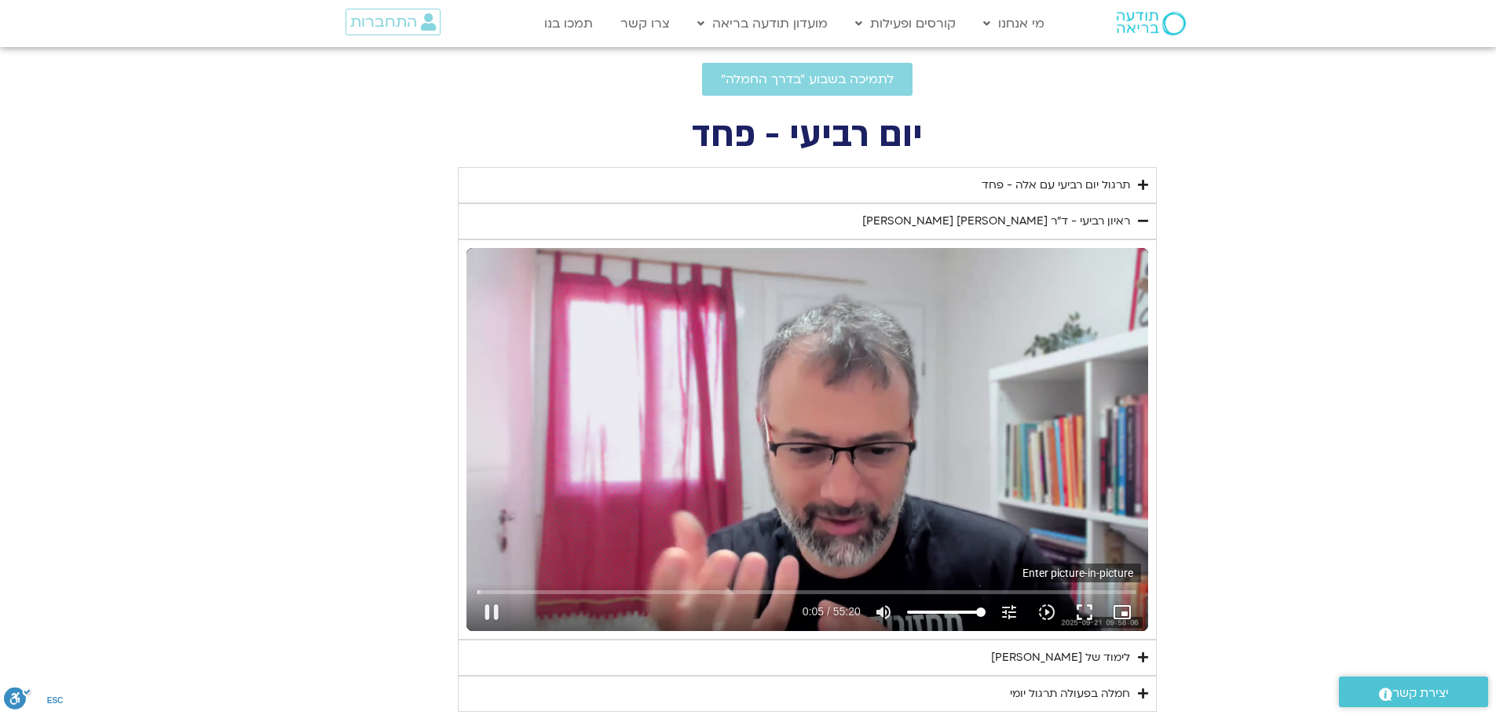
type input "5.578393"
type input "1640.5"
type input "1377.76"
type input "5.69576"
type input "1640.5"
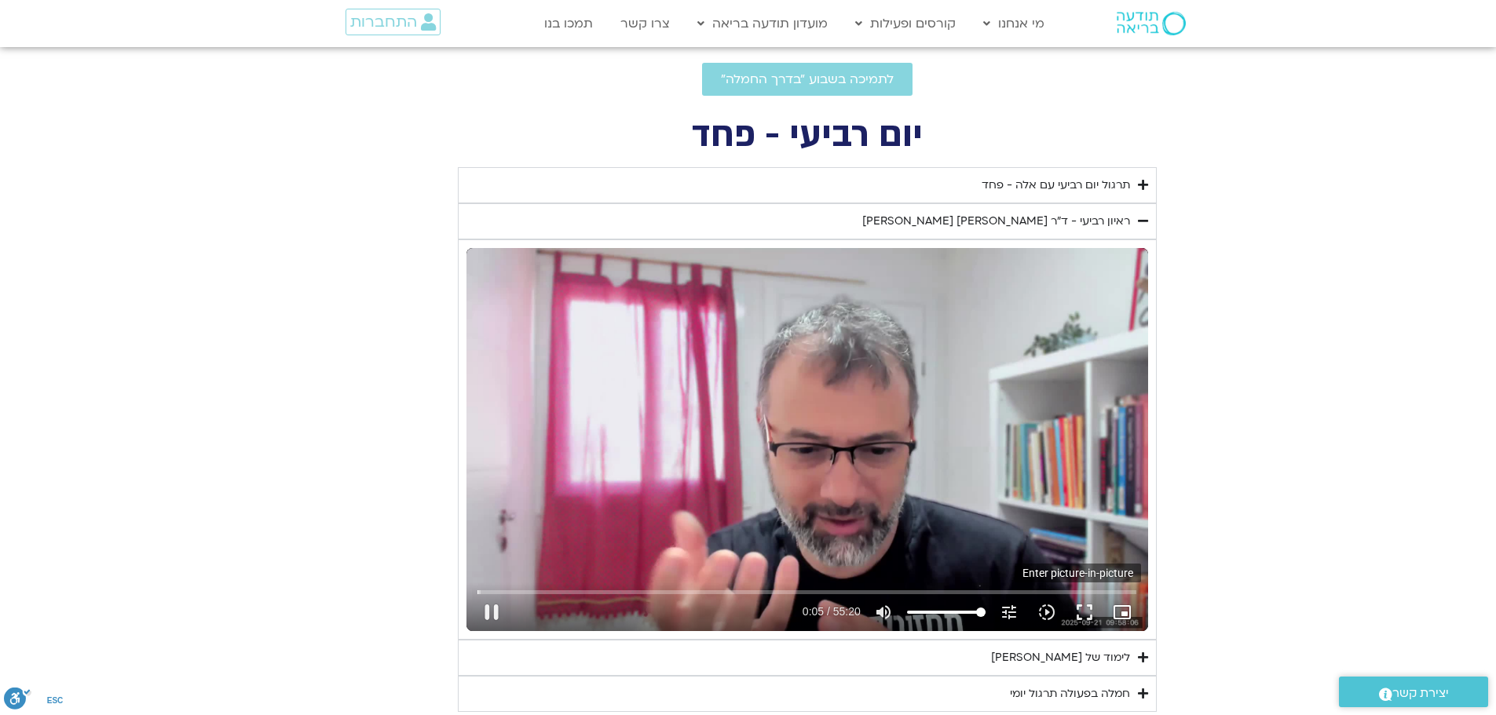
type input "1377.76"
type input "5.828967"
type input "1640.5"
type input "1377.76"
type input "5.955673"
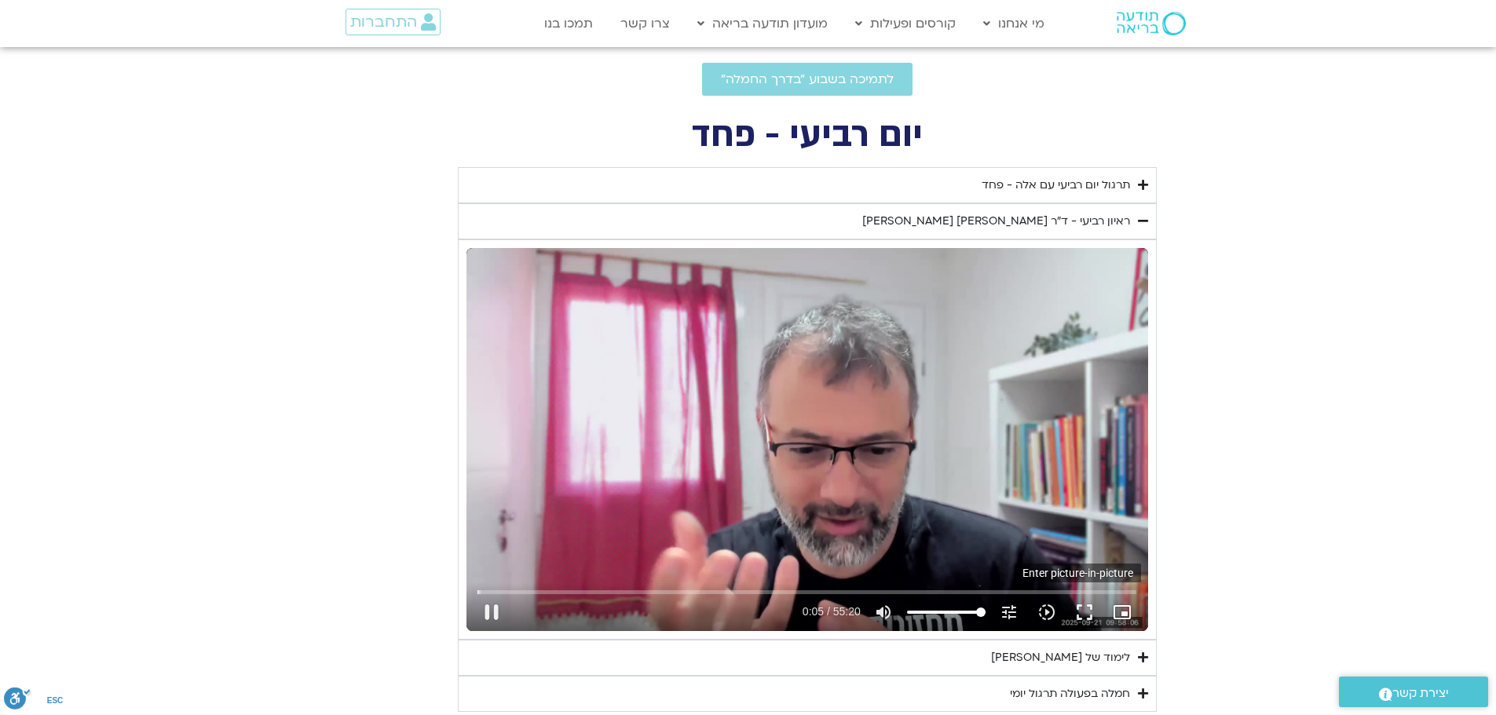
type input "1640.5"
type input "1377.76"
type input "6.087303"
type input "1640.5"
type input "1377.76"
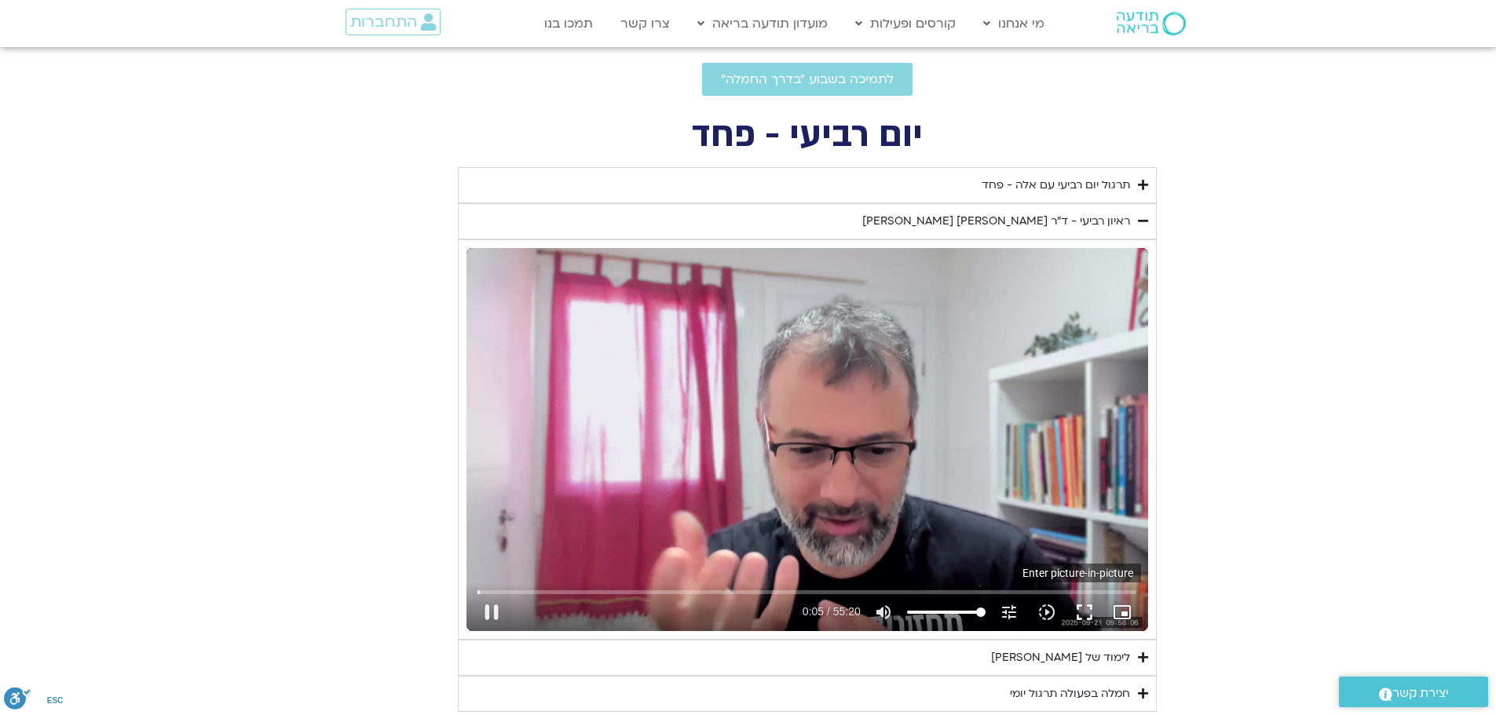
type input "6.220469"
type input "1640.5"
type input "1377.76"
type input "6.351998"
type input "1640.5"
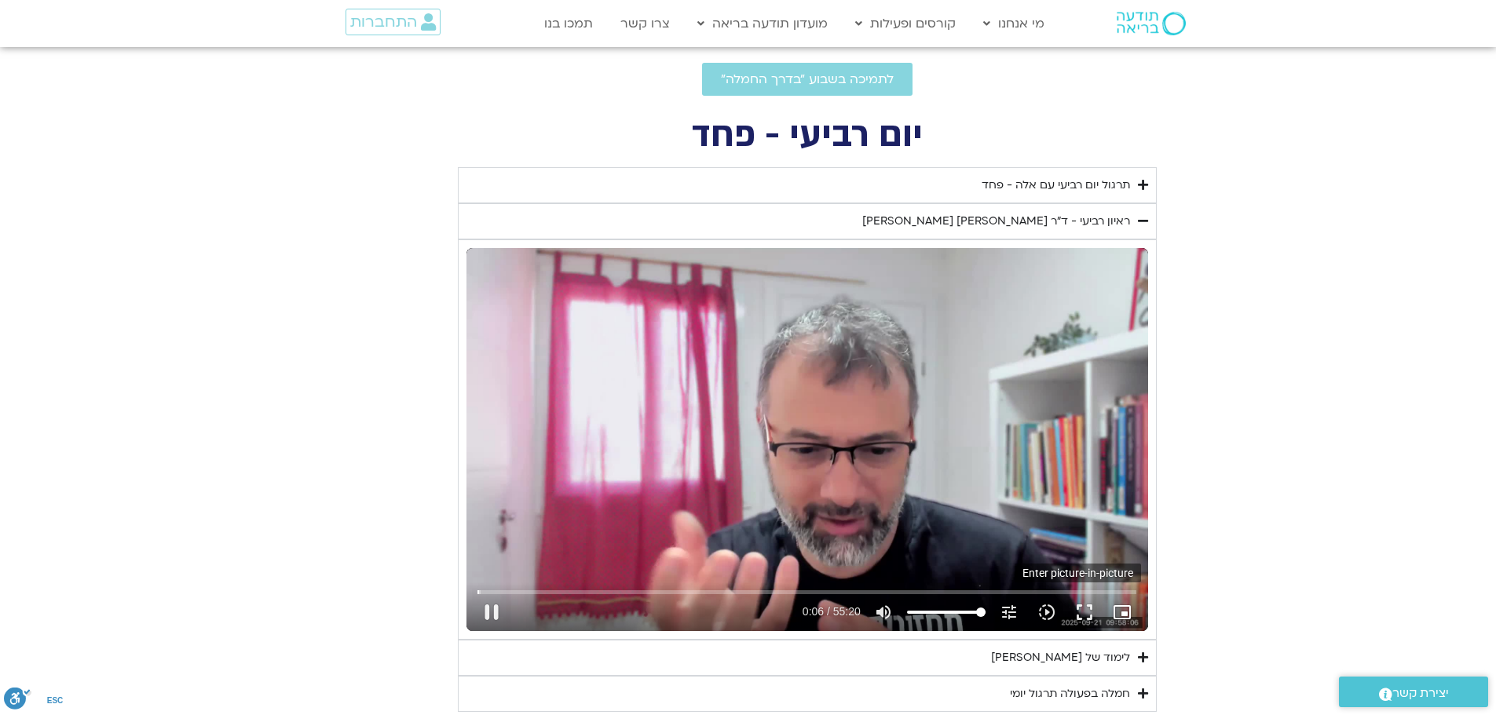
type input "6.46205"
type input "1377.76"
type input "6.528037"
type input "1640.5"
type input "6.560851"
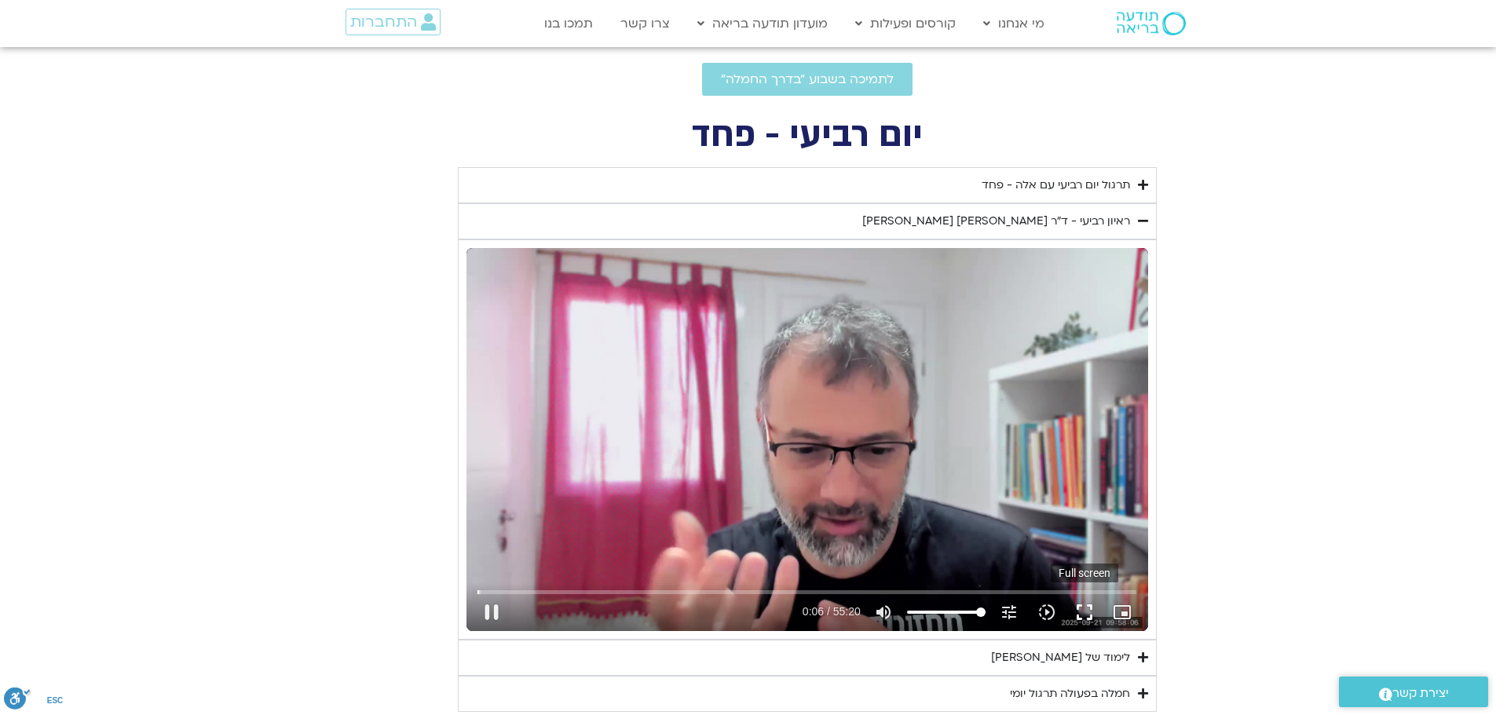
type input "1377.76"
type input "6.620604"
type input "1640.5"
type input "1377.76"
type input "6.754824"
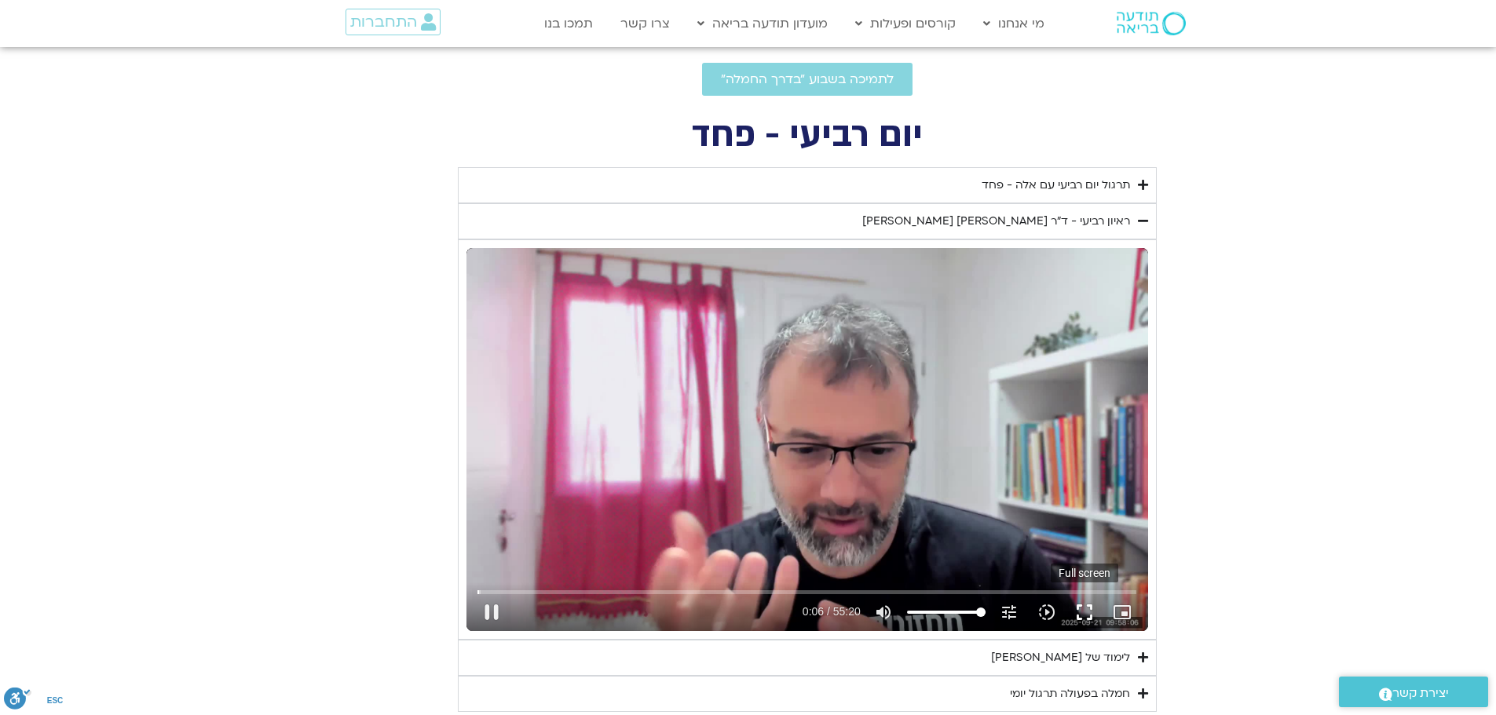
type input "1640.5"
type input "1377.76"
type input "6.887889"
type input "1640.5"
type input "6.994951"
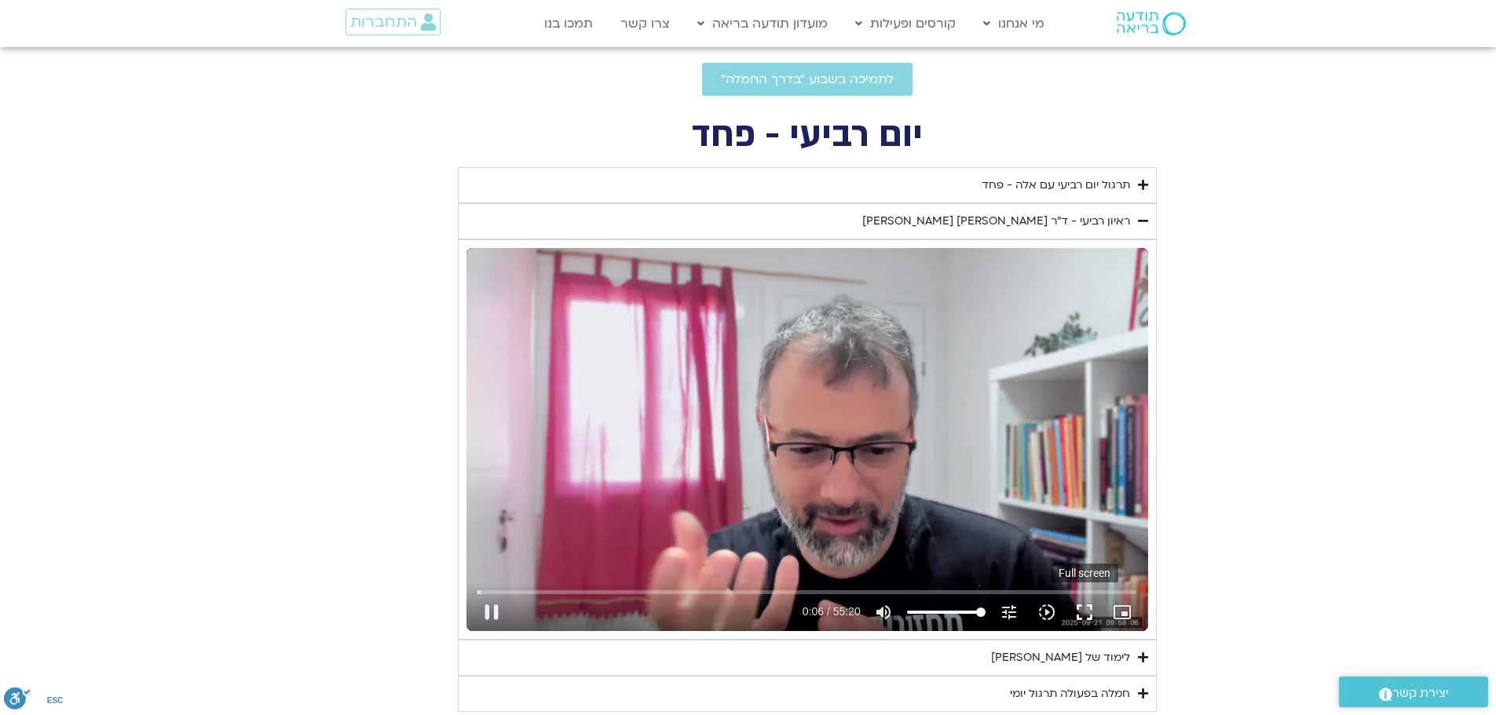
type input "1377.76"
type input "7.044878"
type input "1640.5"
type input "1377.76"
type input "7.143685"
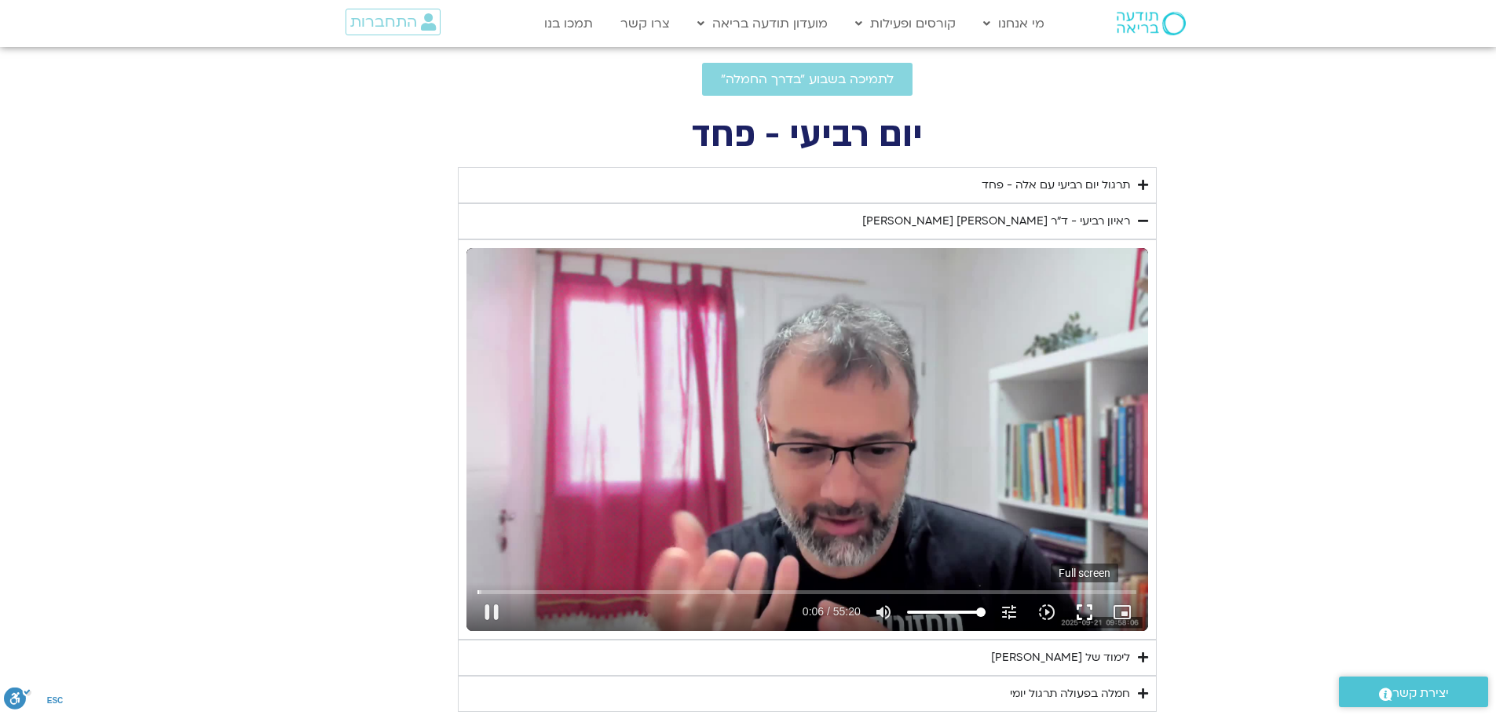
type input "1640.5"
type input "1377.76"
type input "7.311707"
type input "1640.5"
type input "7.378095"
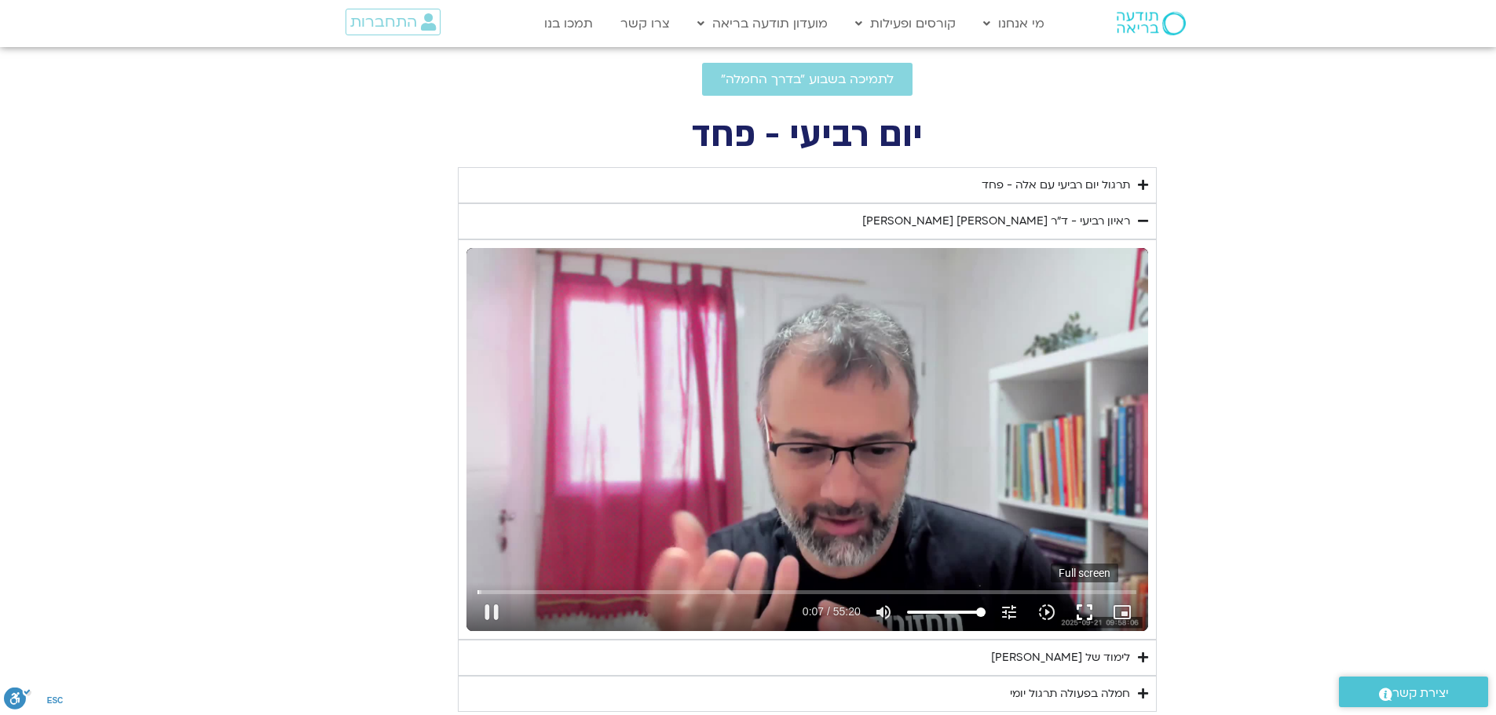
type input "1377.76"
type input "7.405232"
type input "1640.5"
type input "1377.76"
type input "7.537973"
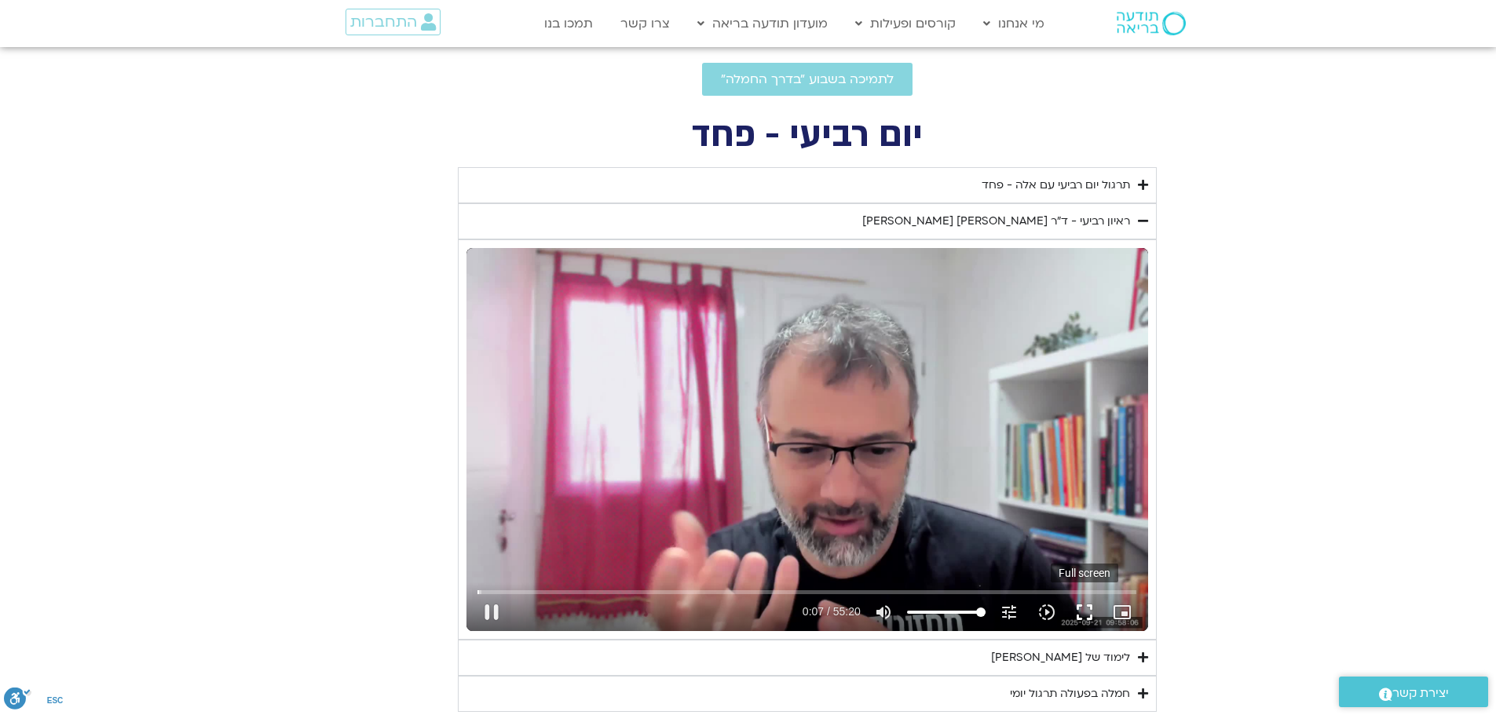
type input "1640.5"
type input "7.666205"
type input "1377.76"
type input "7.700536"
type input "1640.5"
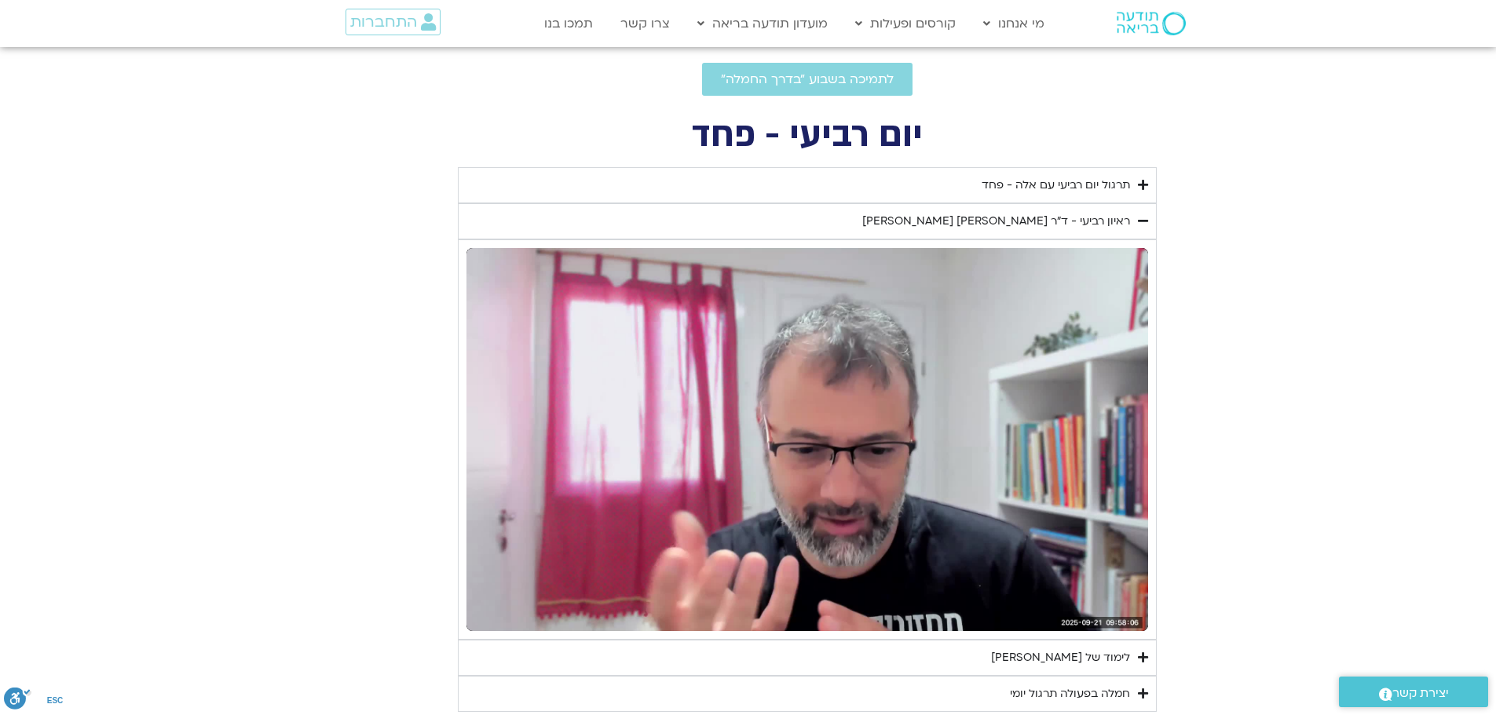
type input "1377.76"
type input "1640.5"
type input "1377.76"
type input "1640.5"
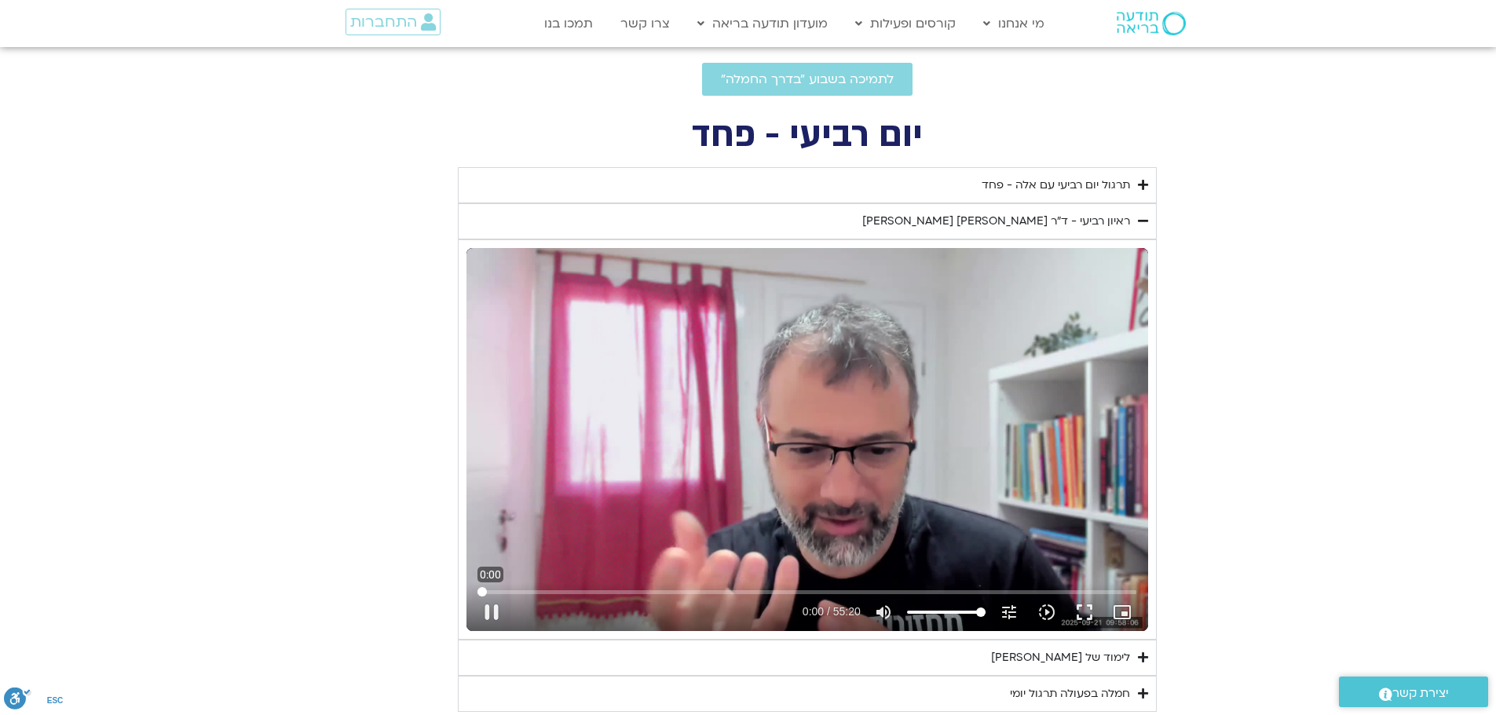
drag, startPoint x: 482, startPoint y: 593, endPoint x: 417, endPoint y: 586, distance: 65.6
click at [477, 587] on input "Seek" at bounding box center [806, 591] width 659 height 9
click at [1088, 612] on button "fullscreen" at bounding box center [1084, 613] width 38 height 38
